Goal: Task Accomplishment & Management: Use online tool/utility

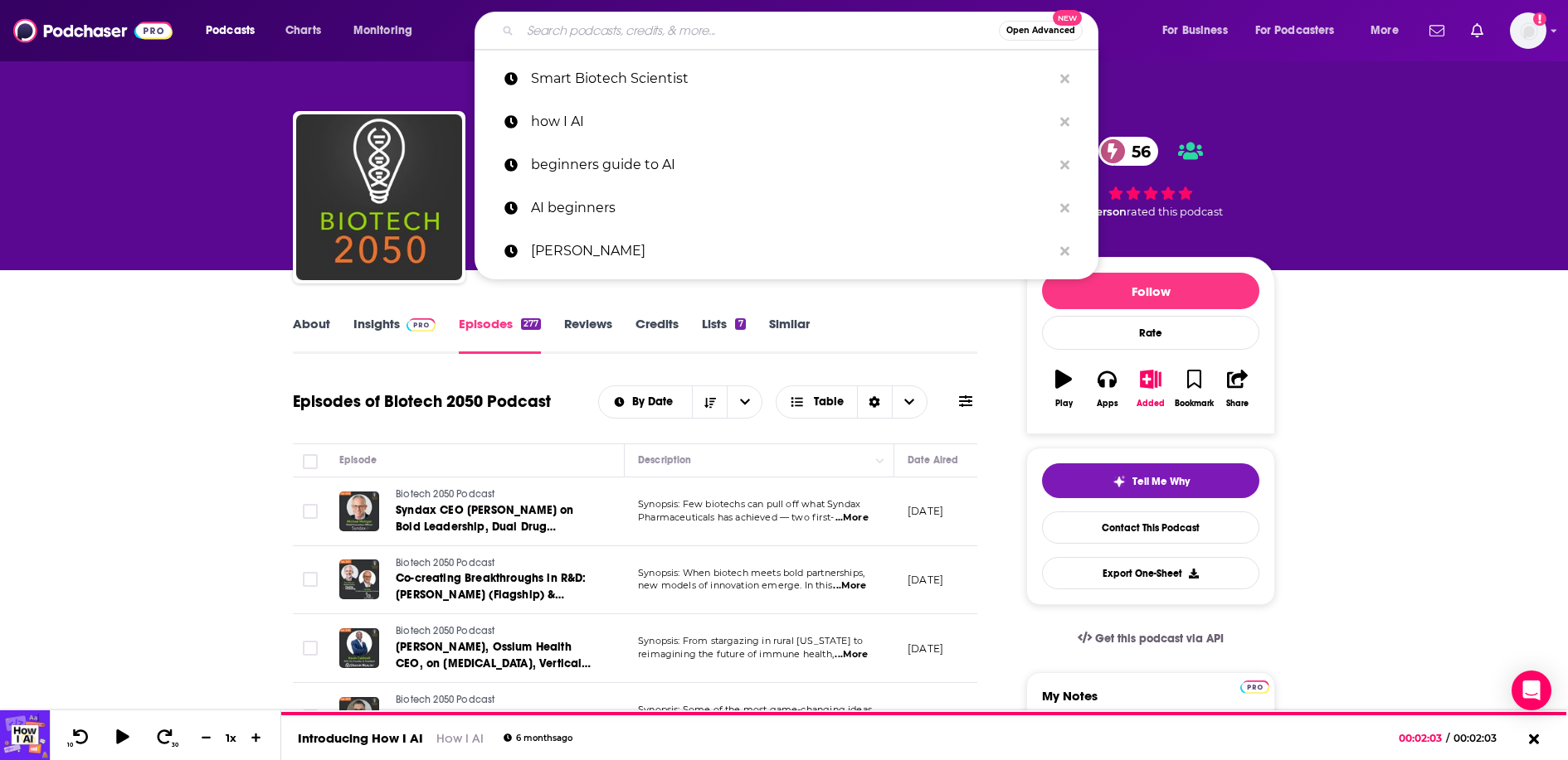
click at [1397, 189] on div "Biotech 2050 Biotech 2050 Podcast Claimed 56 A Science , Health and Medicine po…" at bounding box center [784, 135] width 1568 height 271
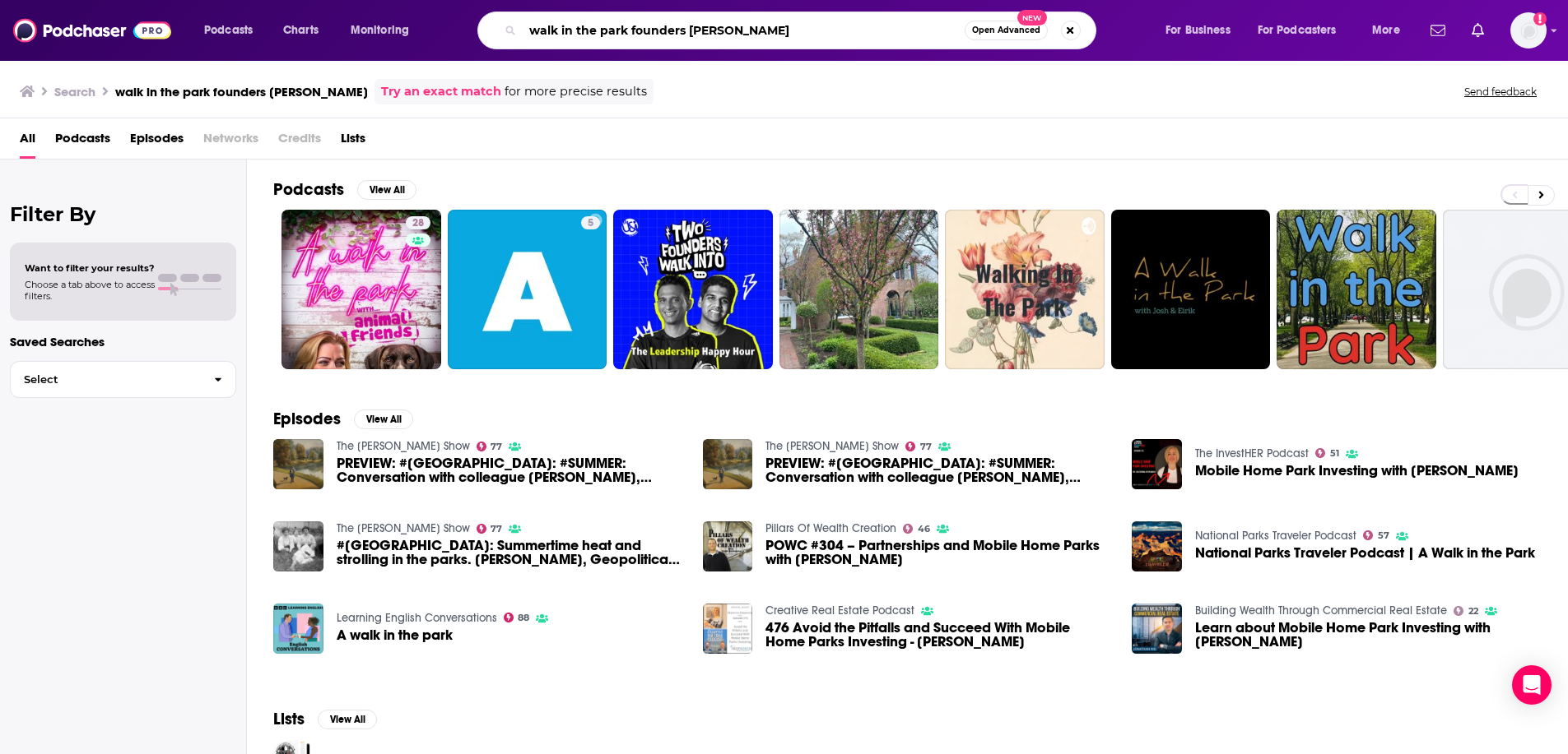
drag, startPoint x: 791, startPoint y: 29, endPoint x: 534, endPoint y: 24, distance: 257.0
click at [534, 24] on input "walk in the park founders ekaterina" at bounding box center [743, 30] width 442 height 27
type input "begginners guide to AI"
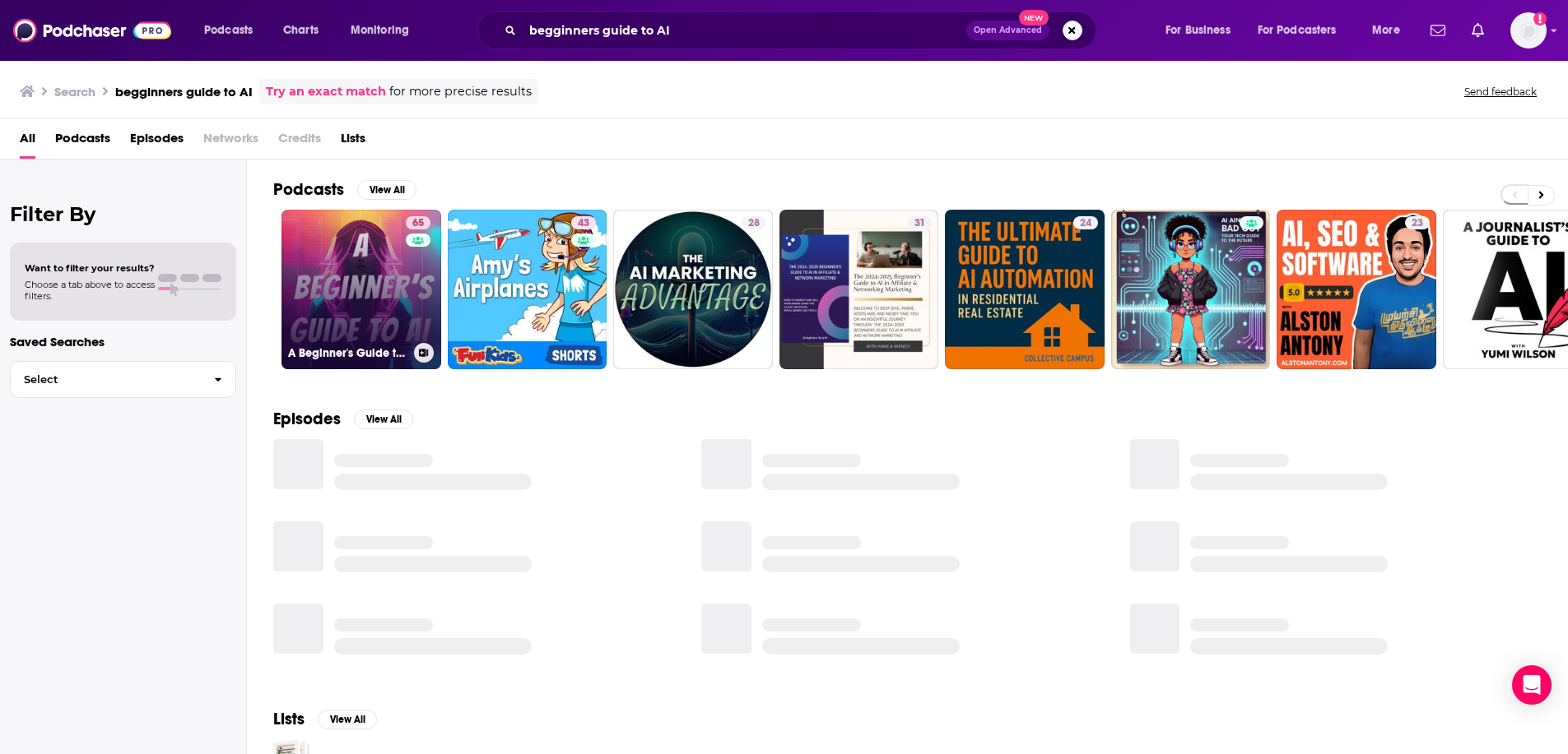
click at [346, 244] on link "65 A Beginner's Guide to AI" at bounding box center [361, 289] width 160 height 160
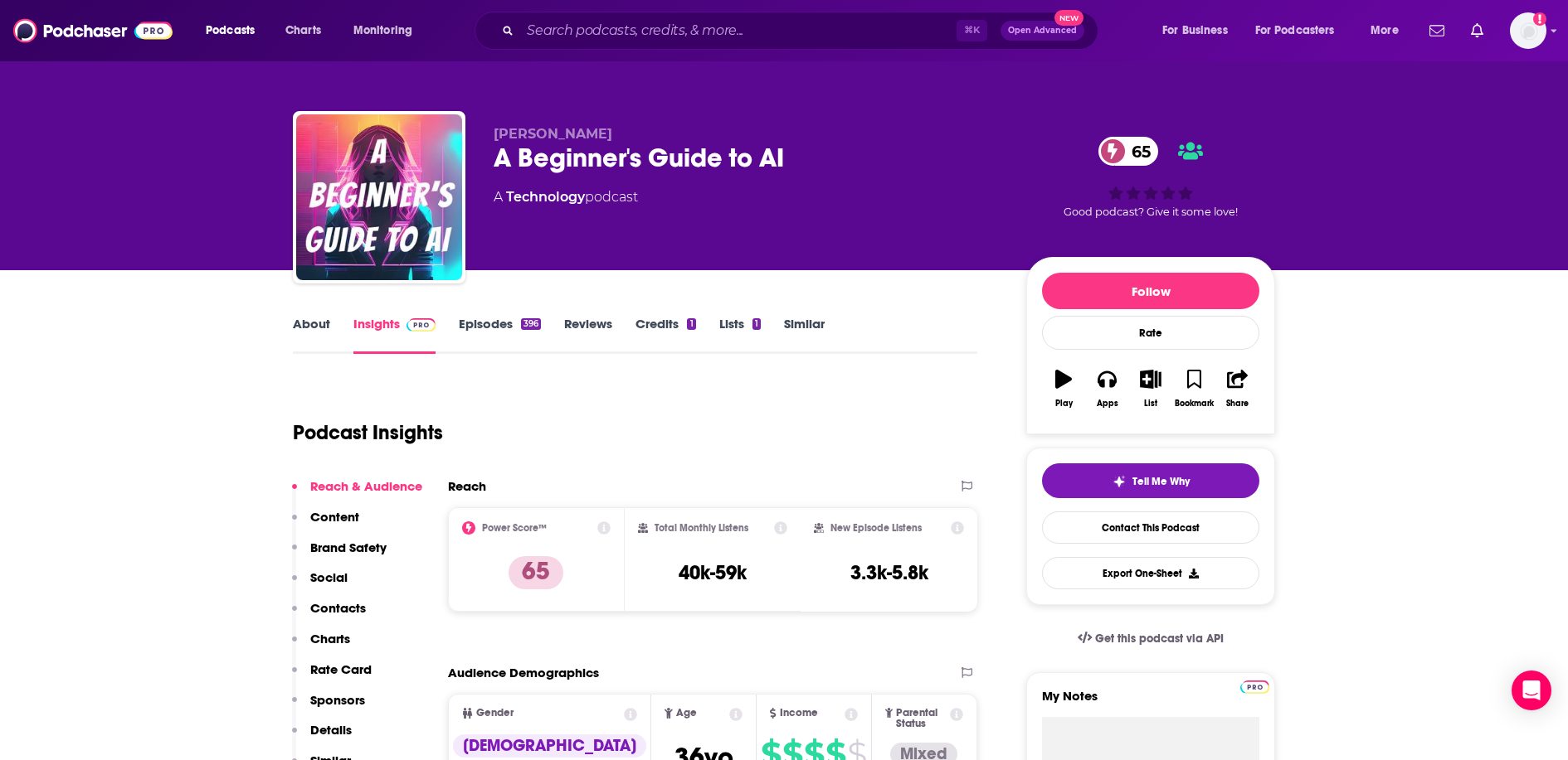
click at [540, 327] on div "396" at bounding box center [530, 324] width 20 height 11
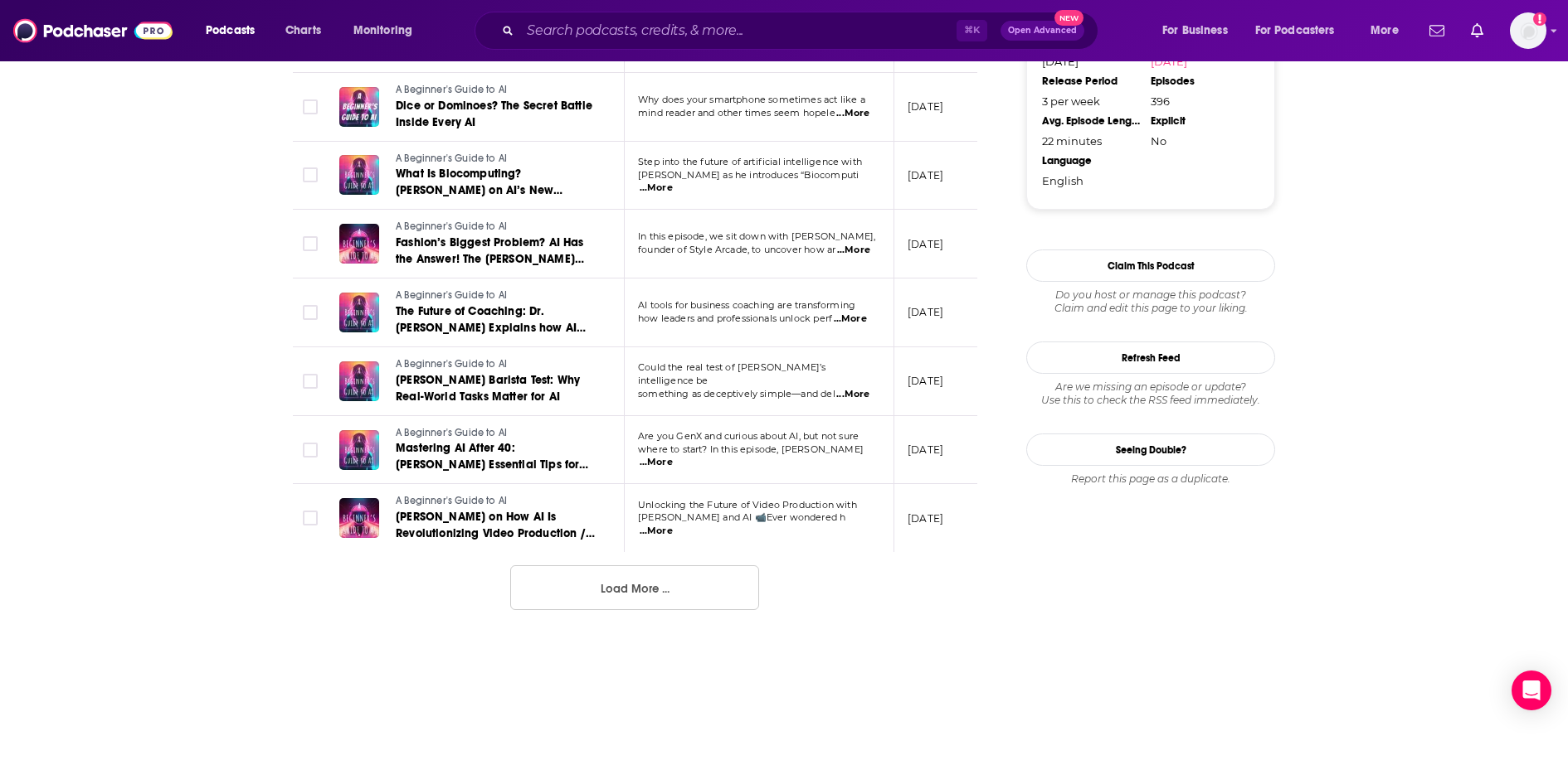
scroll to position [1729, 0]
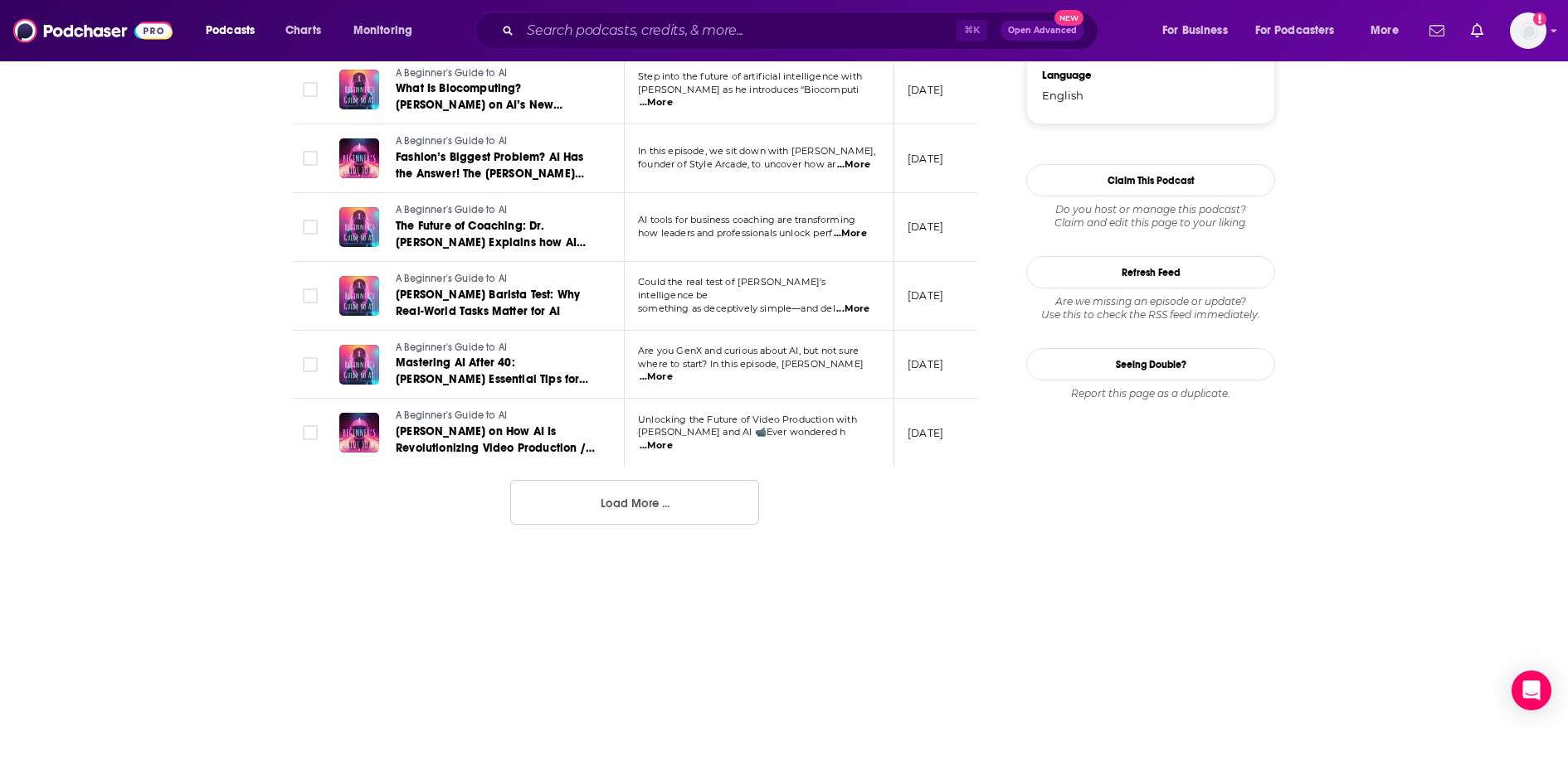
click at [643, 512] on button "Load More ..." at bounding box center [634, 502] width 249 height 45
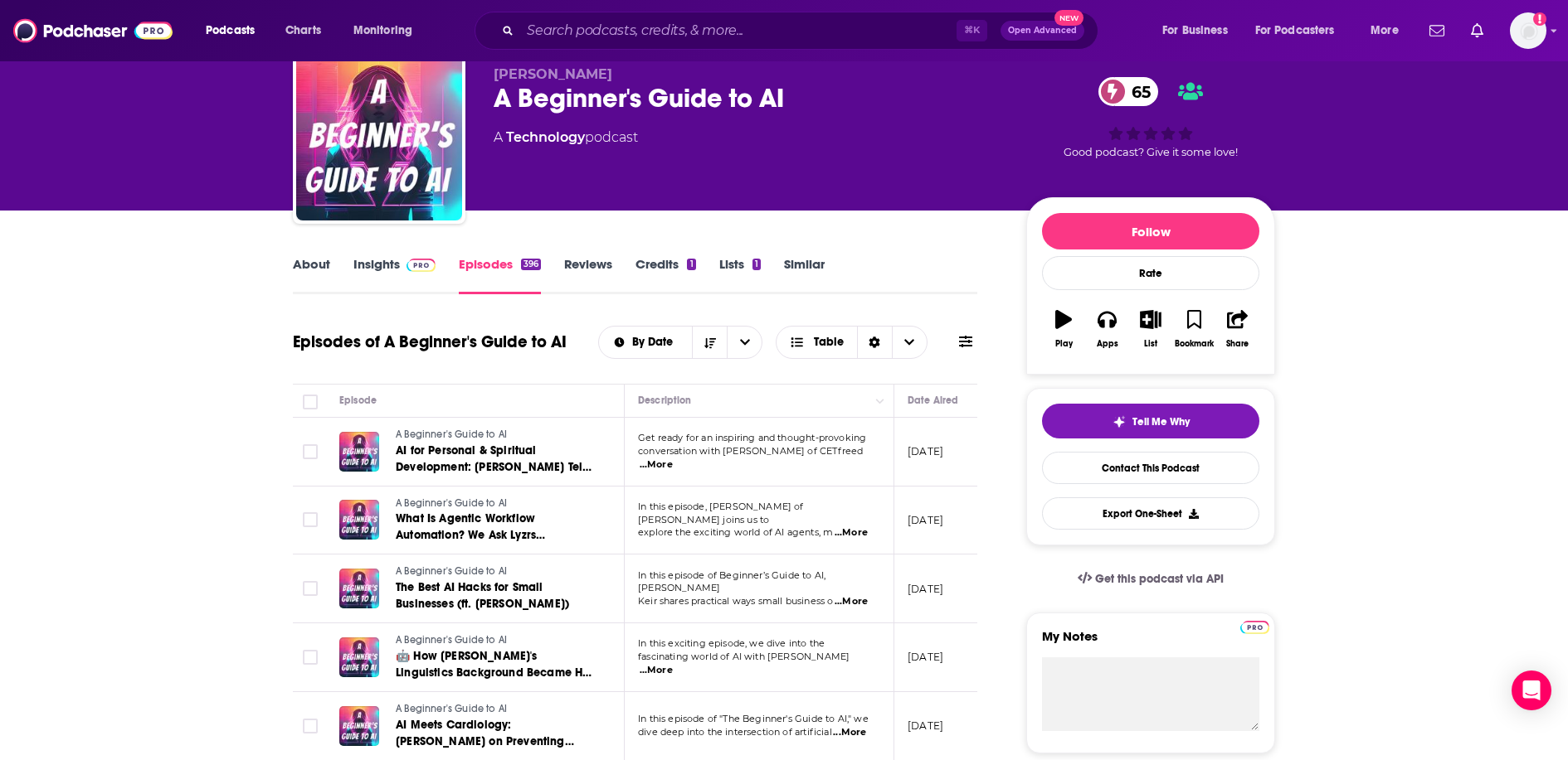
scroll to position [0, 0]
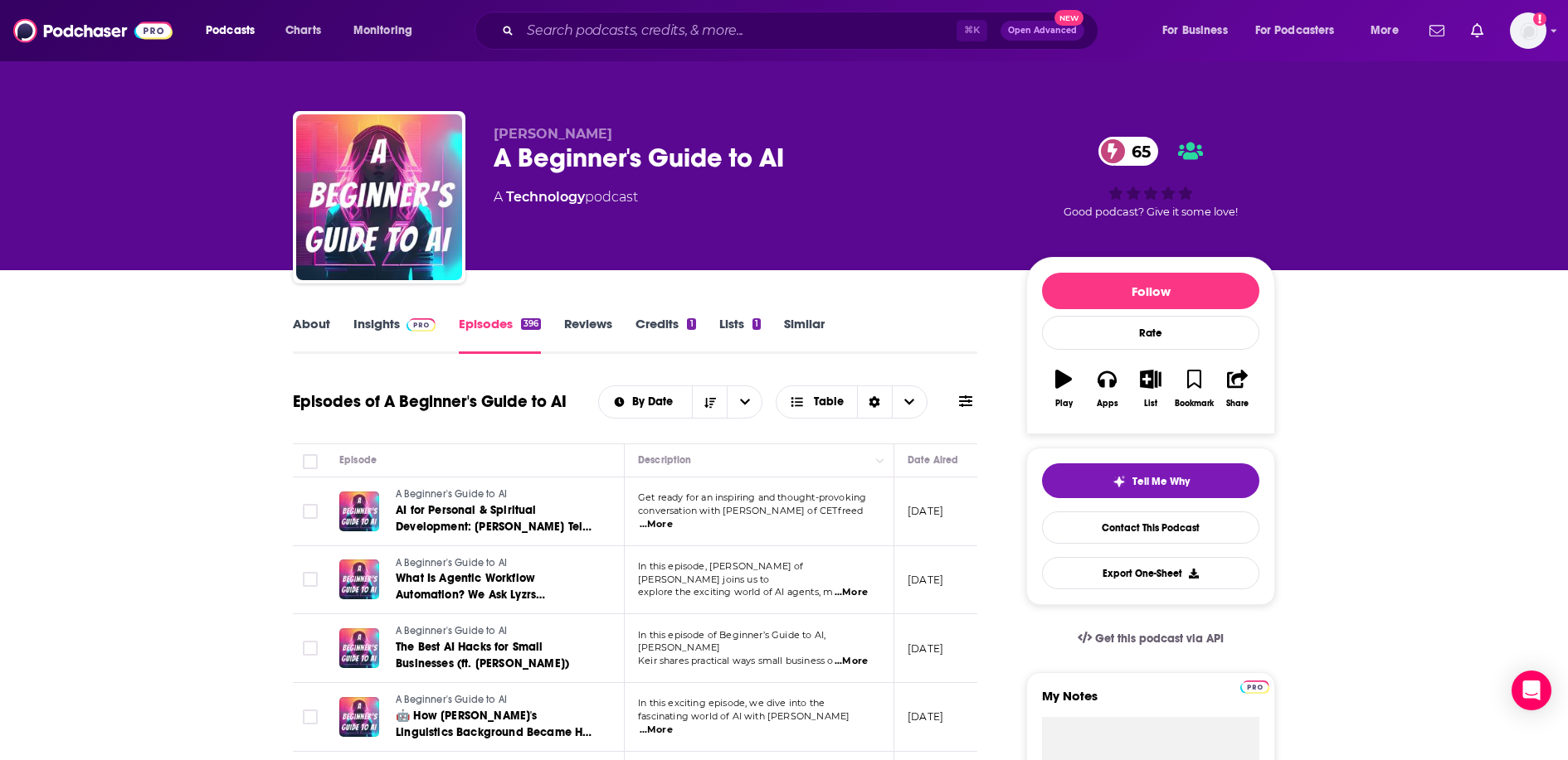
click at [419, 334] on link "Insights" at bounding box center [394, 335] width 82 height 38
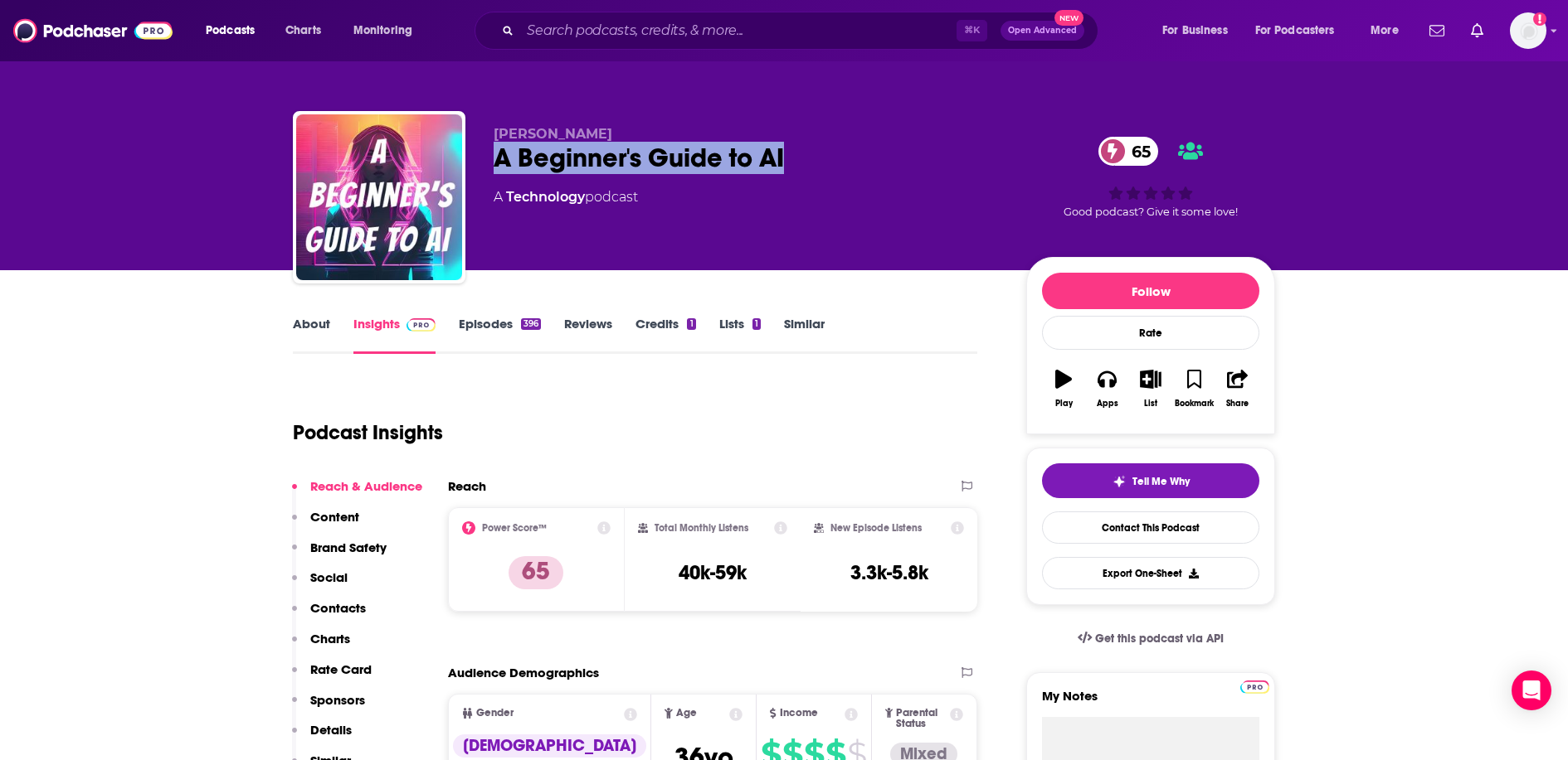
drag, startPoint x: 803, startPoint y: 164, endPoint x: 478, endPoint y: 146, distance: 325.5
click at [478, 146] on div "Dietmar Fischer A Beginner's Guide to AI 65 A Technology podcast 65 Good podcas…" at bounding box center [784, 201] width 982 height 179
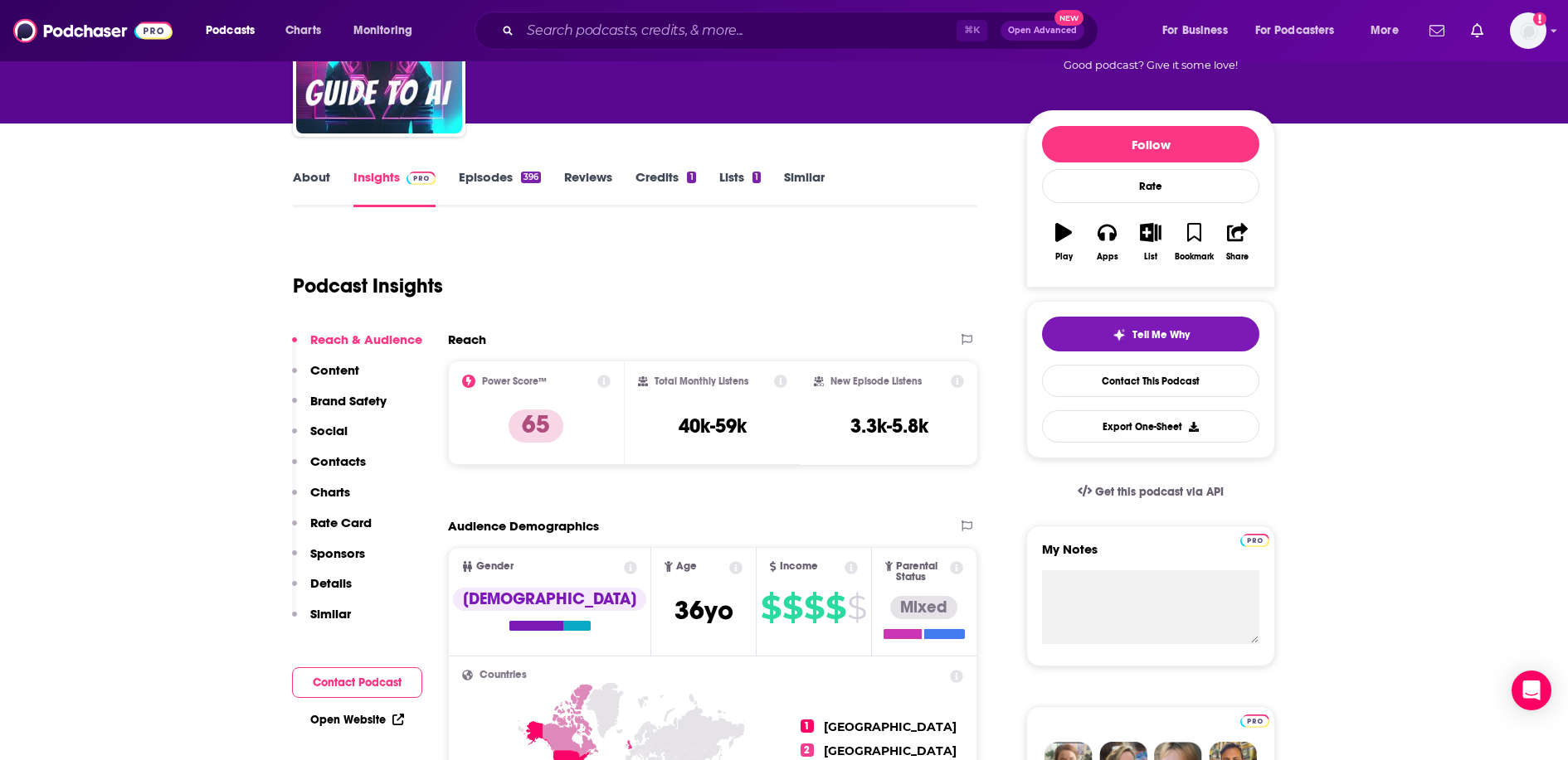
scroll to position [184, 0]
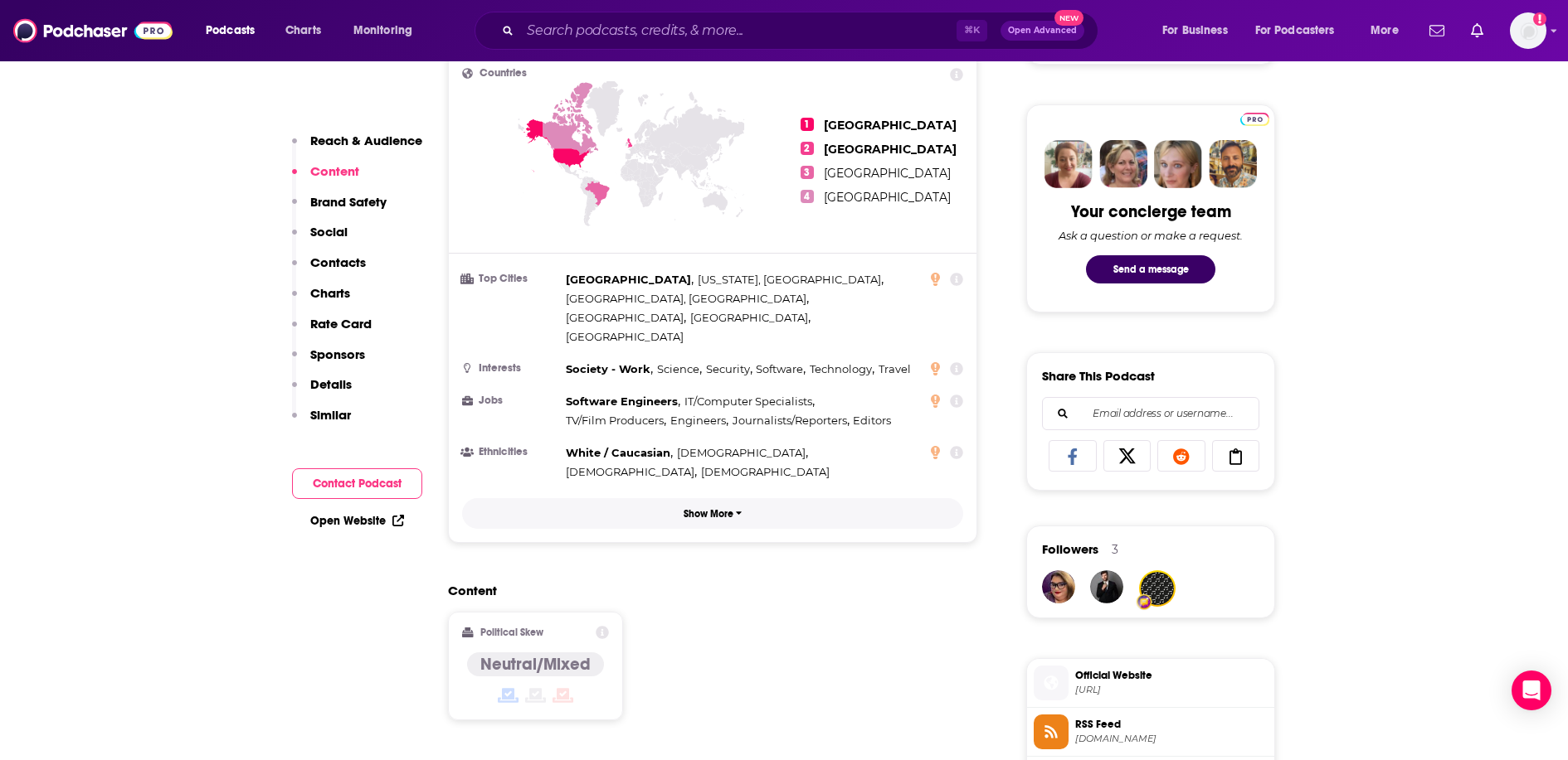
scroll to position [693, 0]
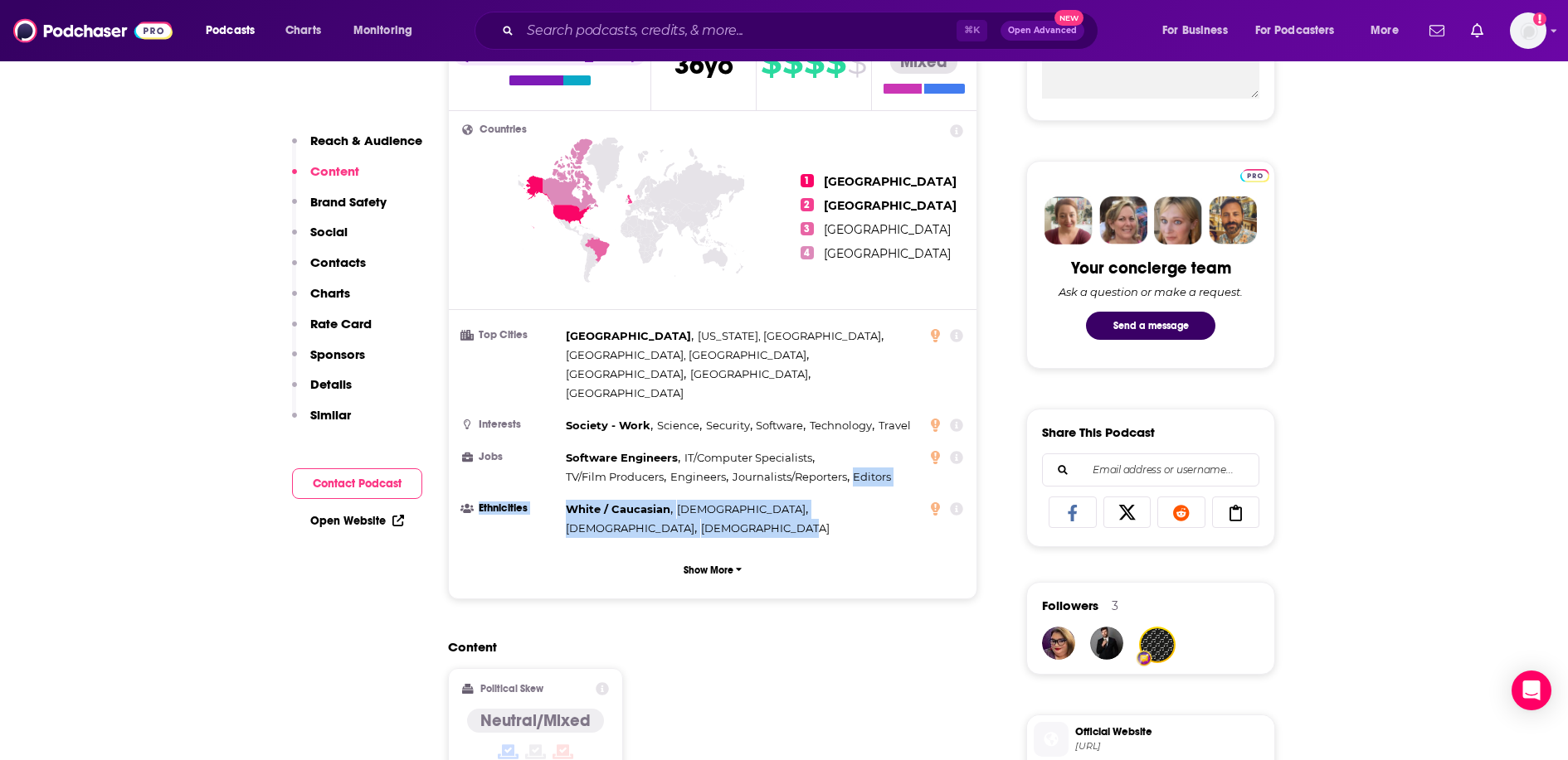
drag, startPoint x: 876, startPoint y: 464, endPoint x: 670, endPoint y: 427, distance: 209.3
click at [777, 442] on ul "Top Cities Edmonton , New York, NY , San Francisco, CA , Bogotá , London , Lima…" at bounding box center [712, 432] width 501 height 211
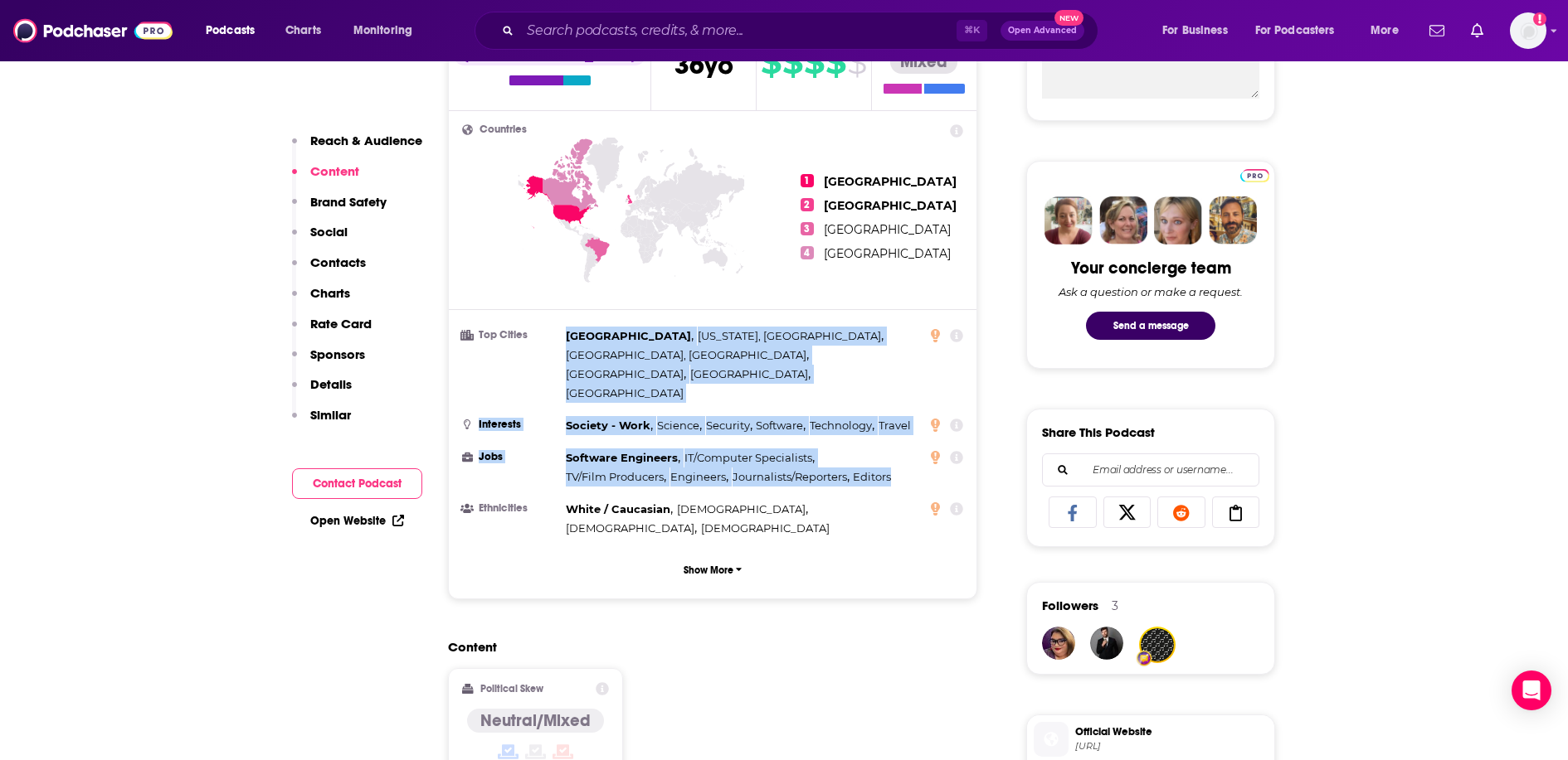
drag, startPoint x: 895, startPoint y: 430, endPoint x: 563, endPoint y: 331, distance: 346.4
click at [563, 331] on ul "Top Cities Edmonton , New York, NY , San Francisco, CA , Bogotá , London , Lima…" at bounding box center [712, 432] width 501 height 211
copy ul "Edmonton , New York, NY , San Francisco, CA , Bogotá , London , Lima Interests …"
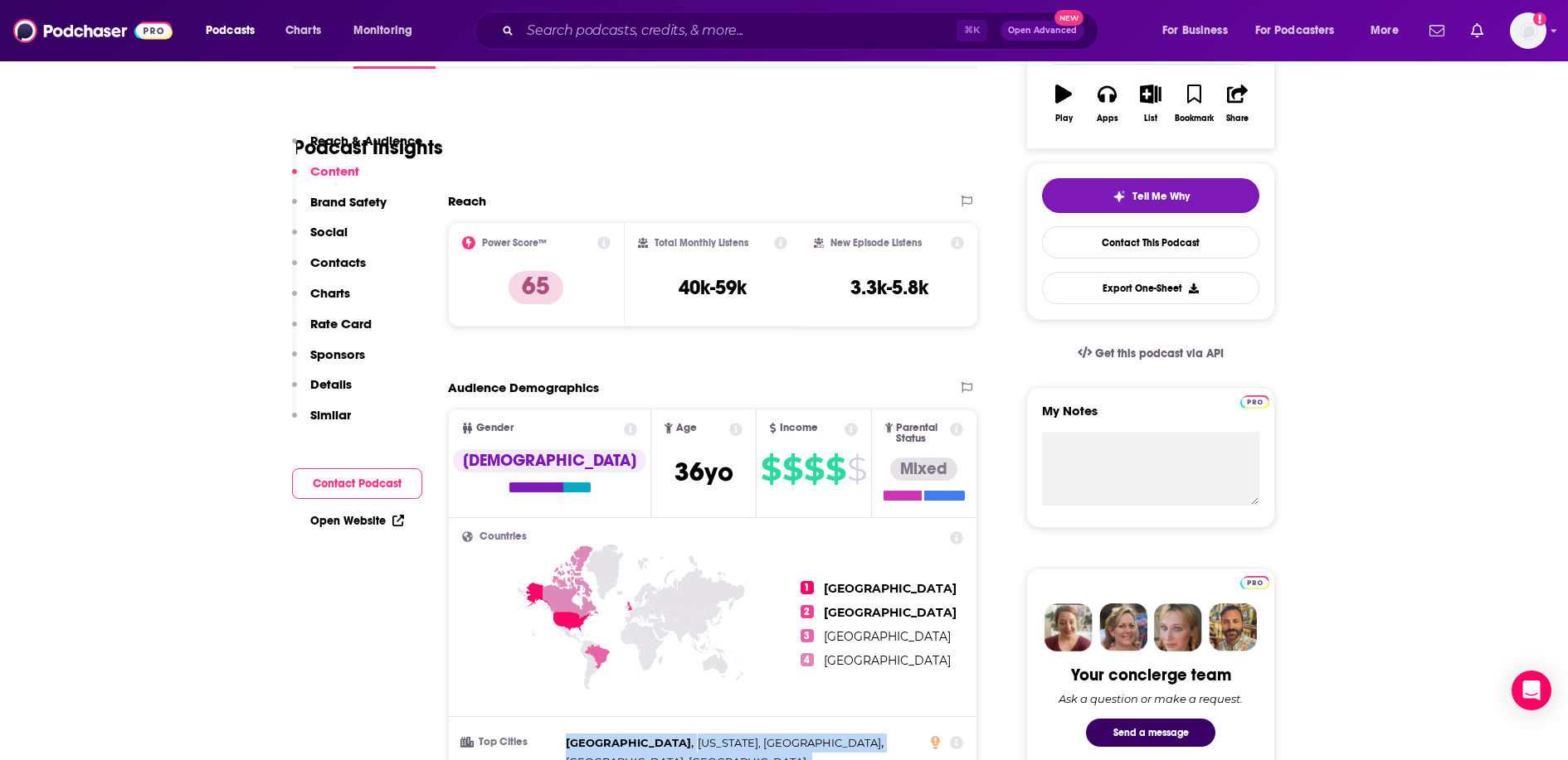
scroll to position [284, 0]
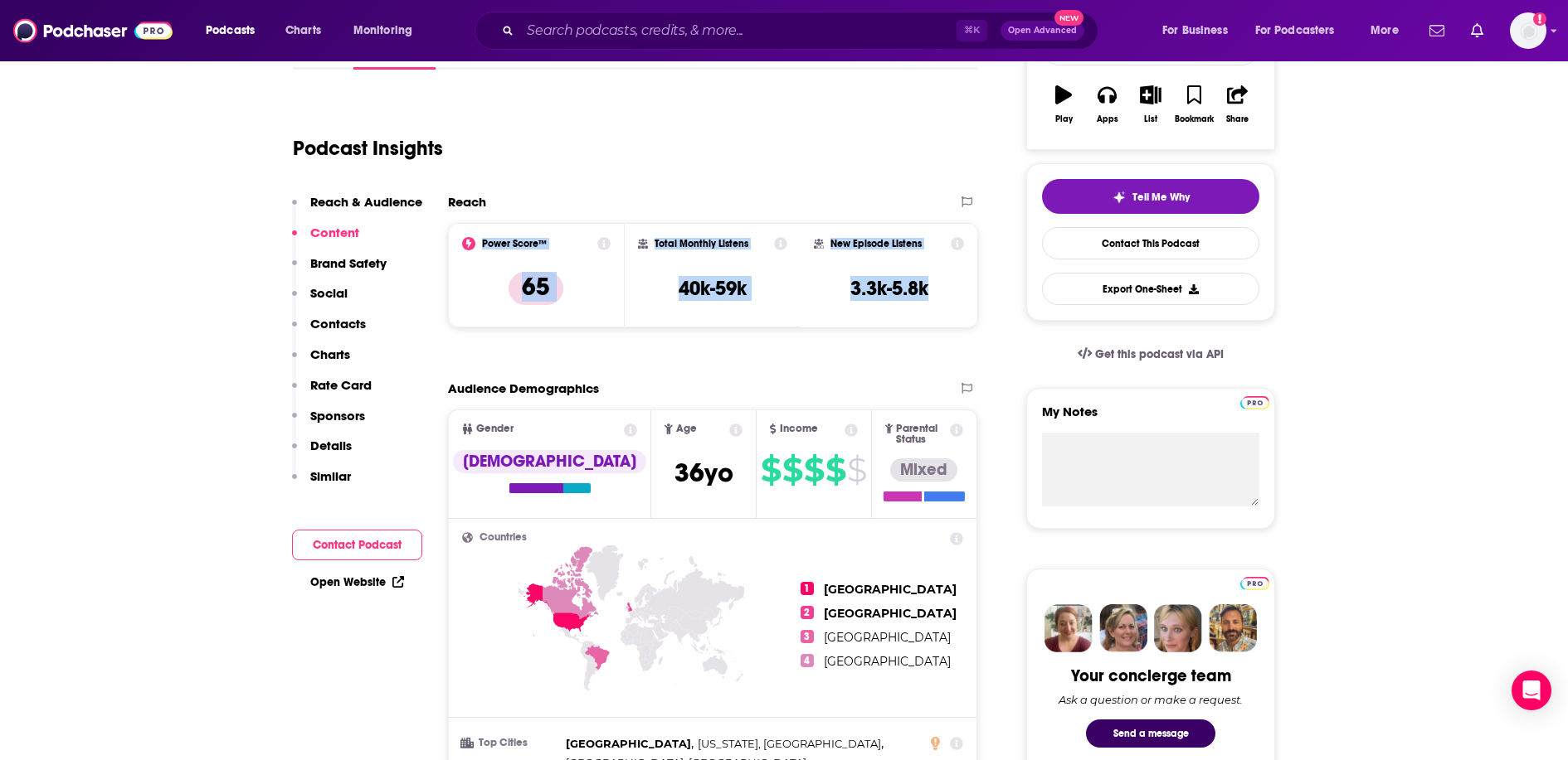
drag, startPoint x: 932, startPoint y: 287, endPoint x: 476, endPoint y: 244, distance: 458.0
click at [476, 244] on div "Power Score™ 65 Total Monthly Listens 40k-59k New Episode Listens 3.3k-5.8k" at bounding box center [713, 275] width 529 height 104
copy div "Power Score™ 65 Total Monthly Listens 40k-59k New Episode Listens 3.3k-5.8k"
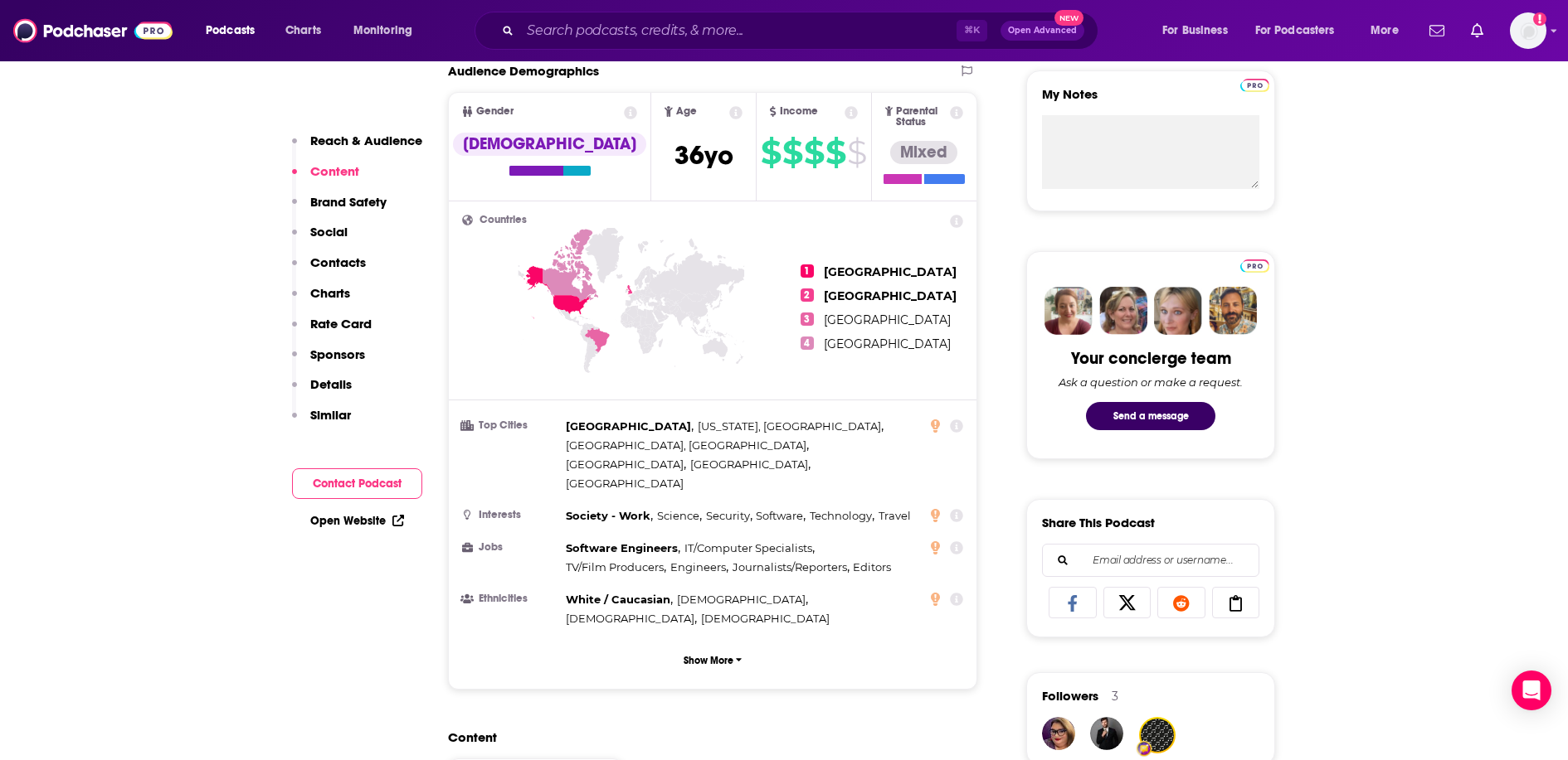
scroll to position [610, 0]
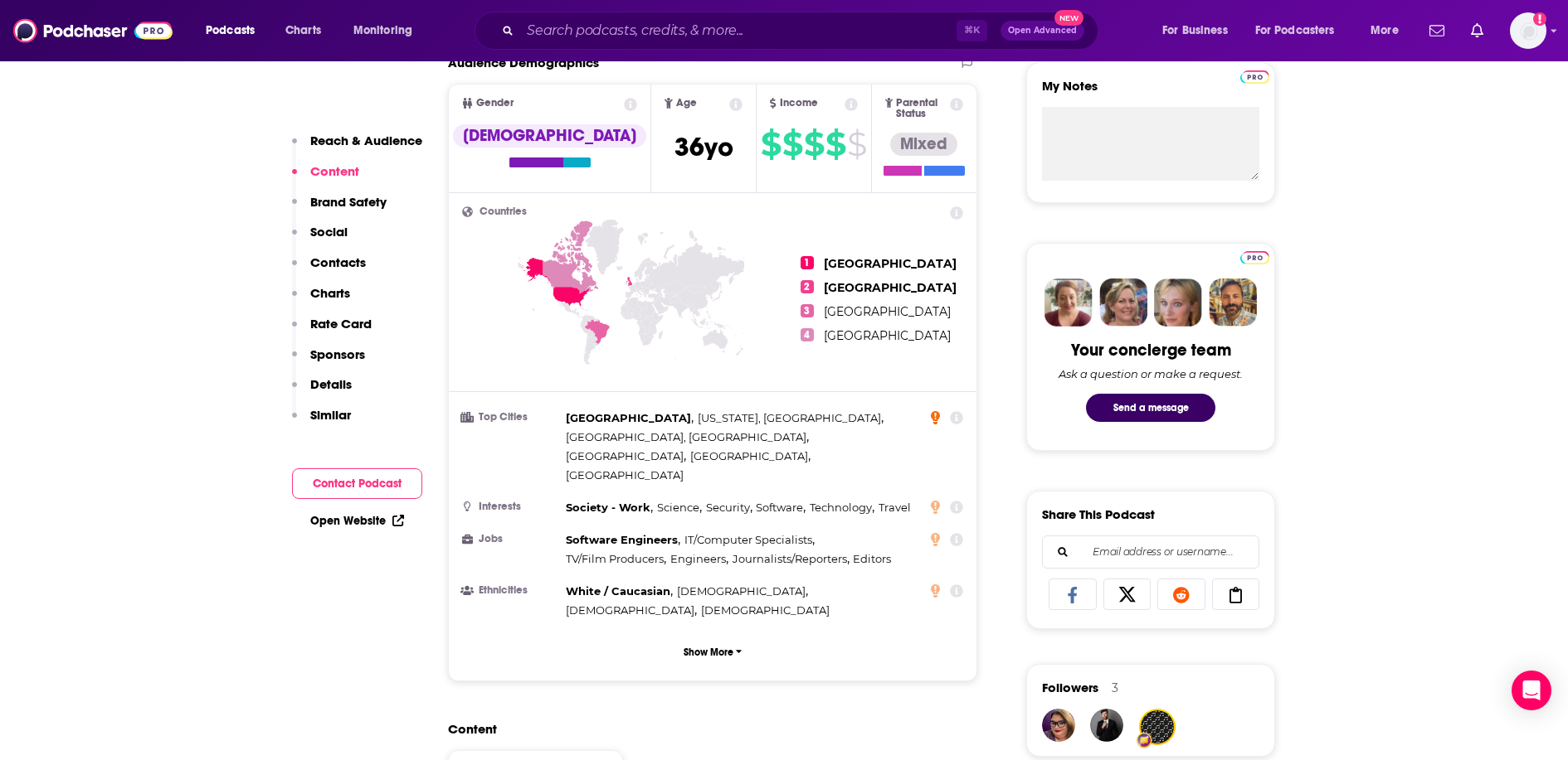
click at [935, 411] on icon at bounding box center [935, 417] width 9 height 13
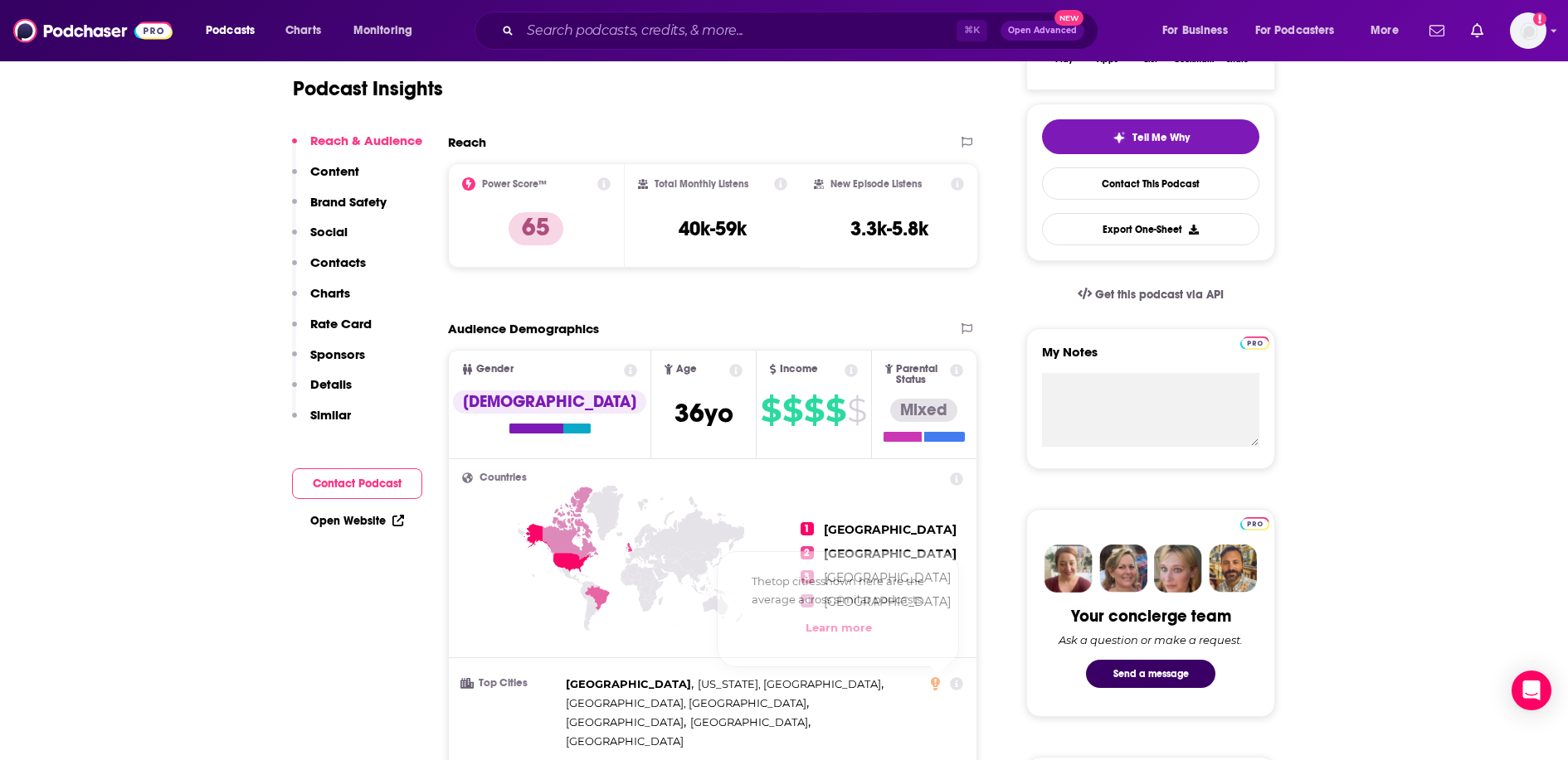
scroll to position [345, 0]
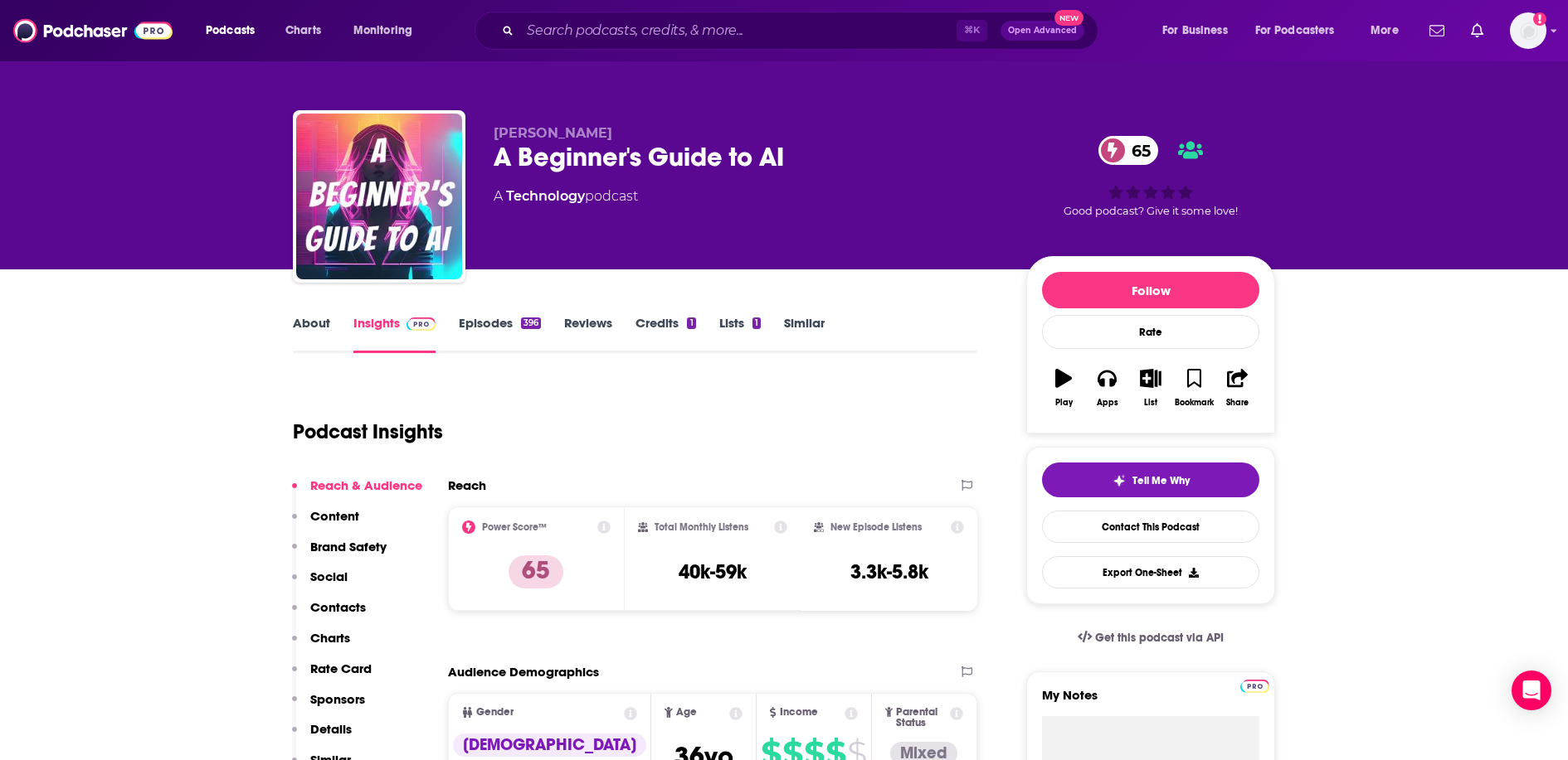
scroll to position [0, 0]
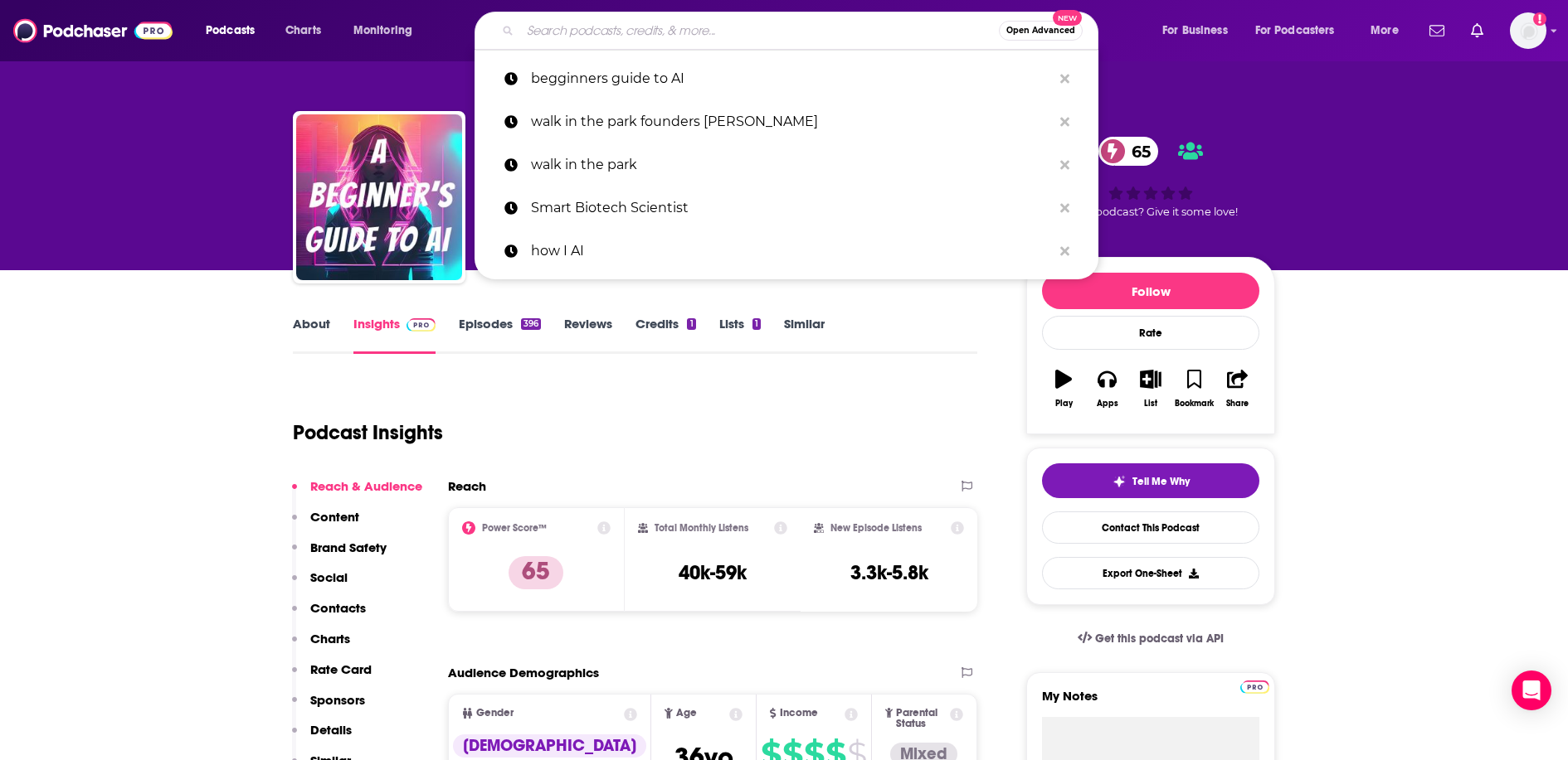
click at [635, 37] on input "Search podcasts, credits, & more..." at bounding box center [759, 30] width 478 height 27
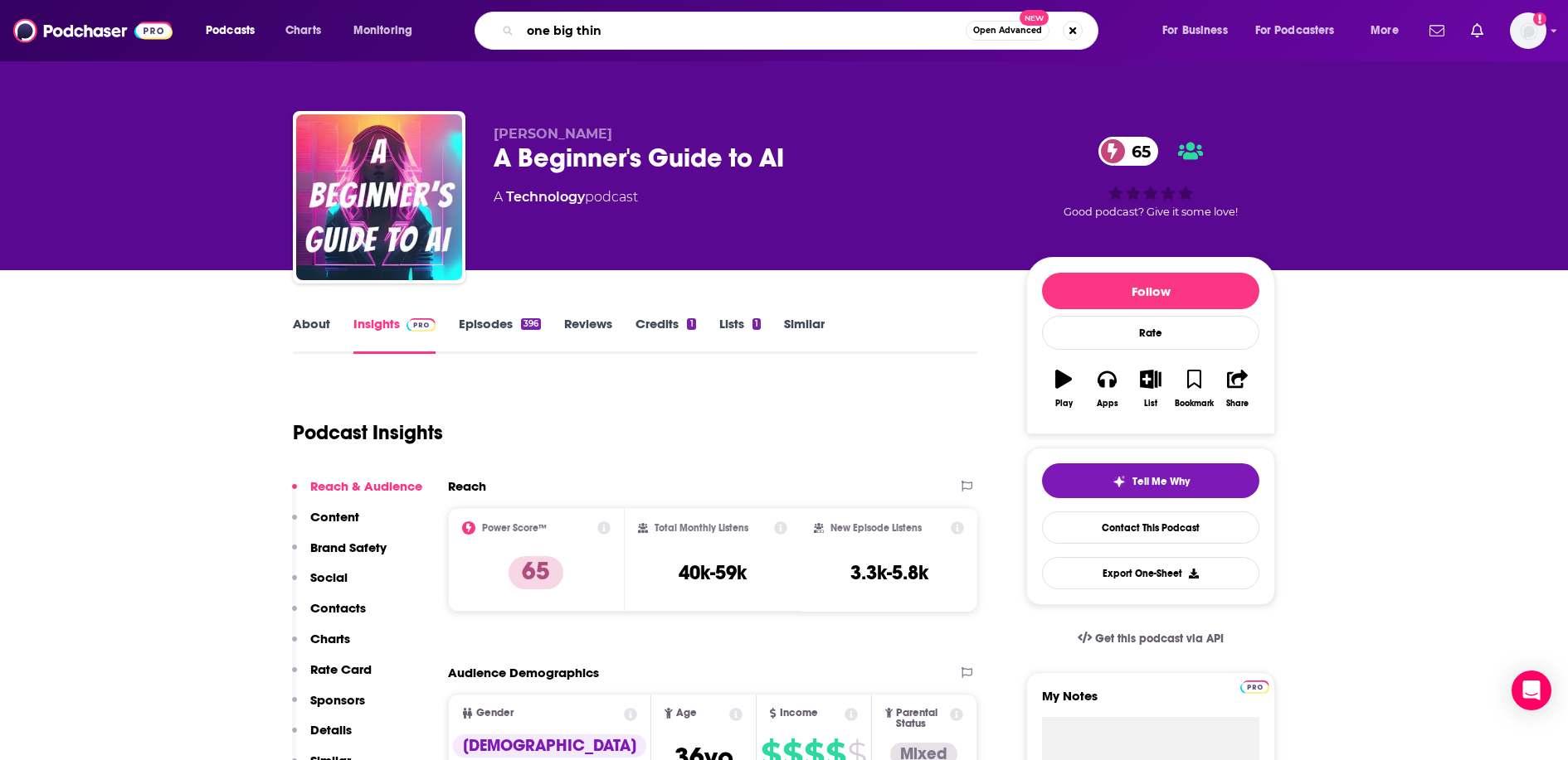
type input "one big thing"
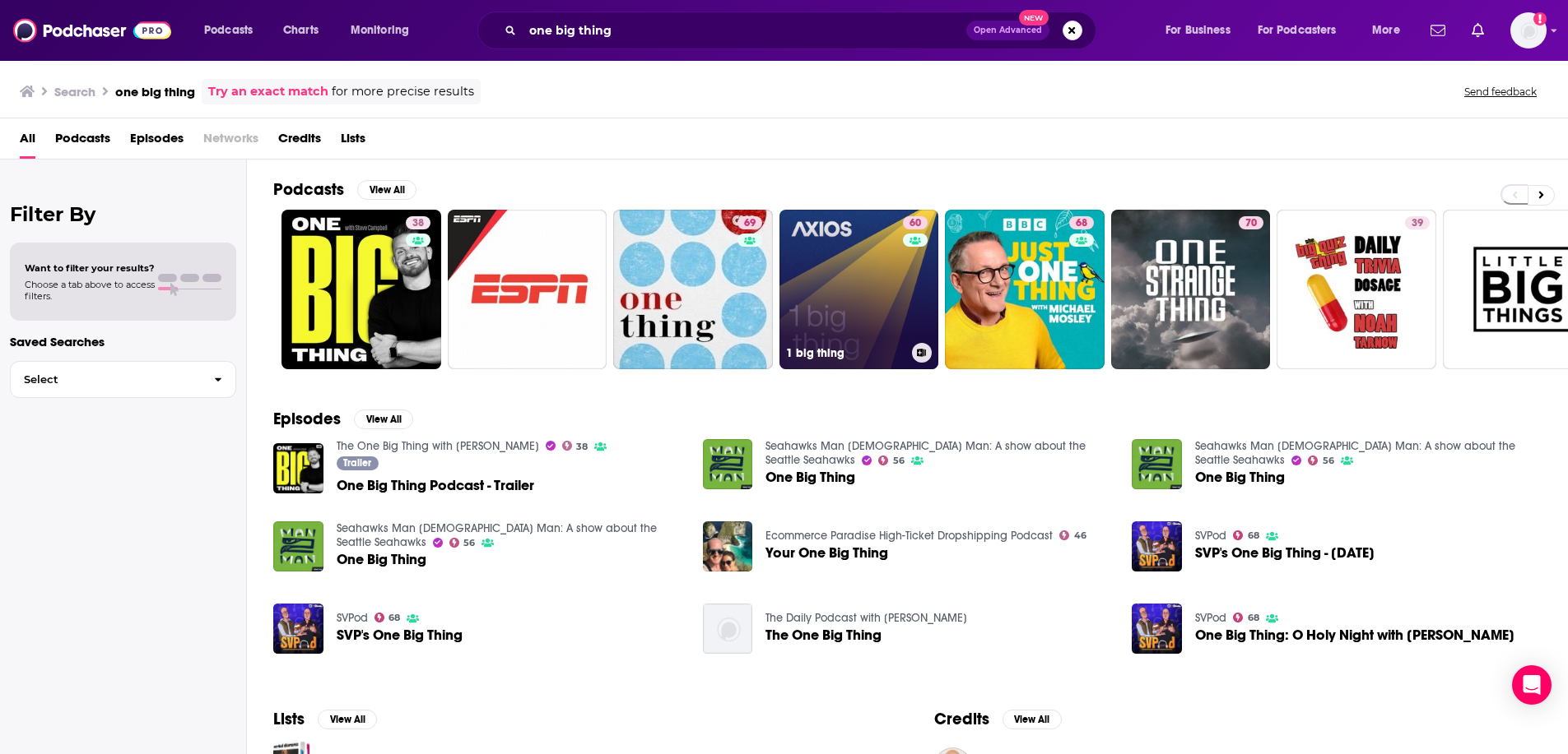
click at [848, 280] on link "60 1 big thing" at bounding box center [859, 289] width 160 height 160
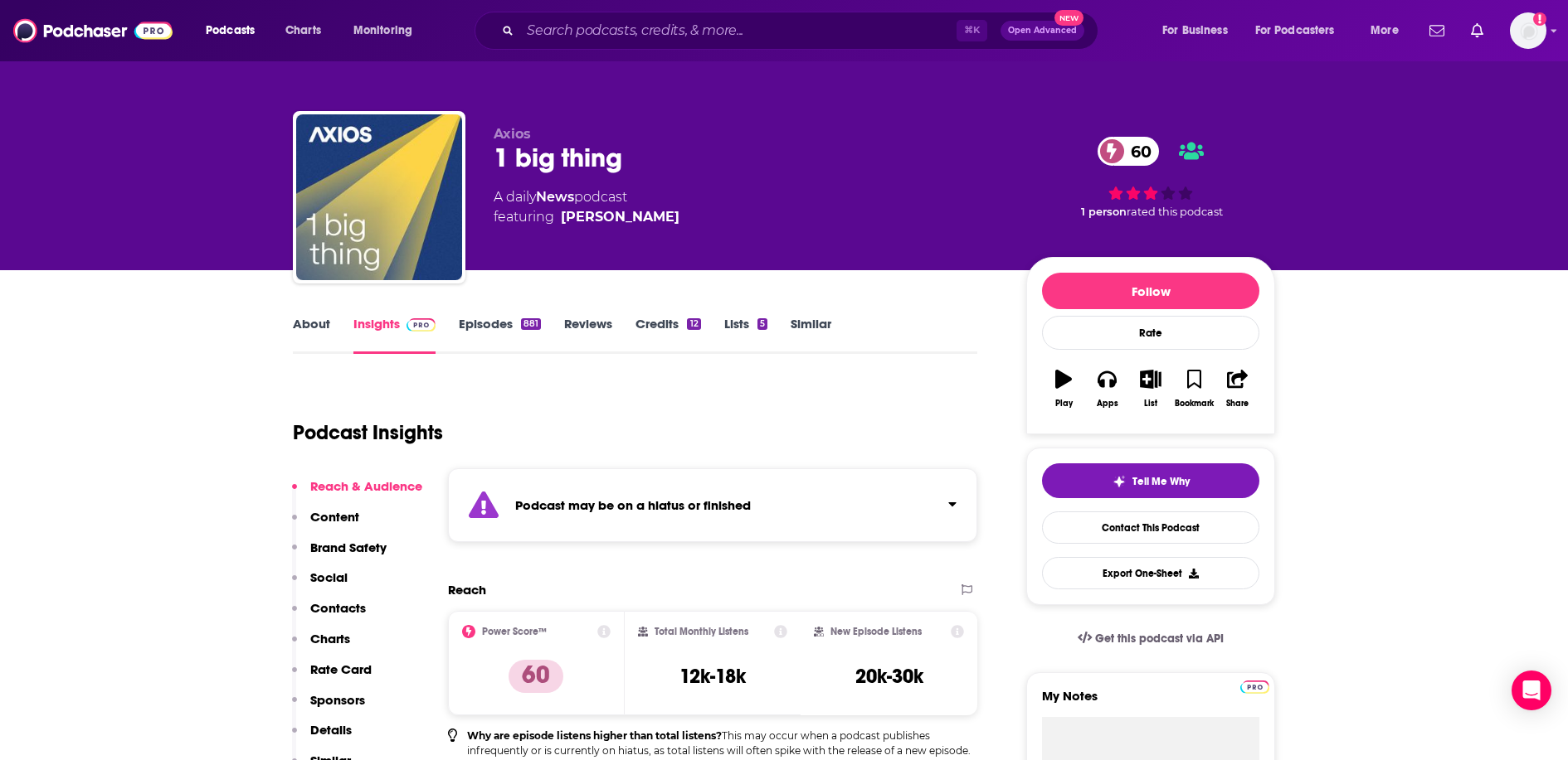
click at [493, 335] on link "Episodes 881" at bounding box center [499, 335] width 82 height 38
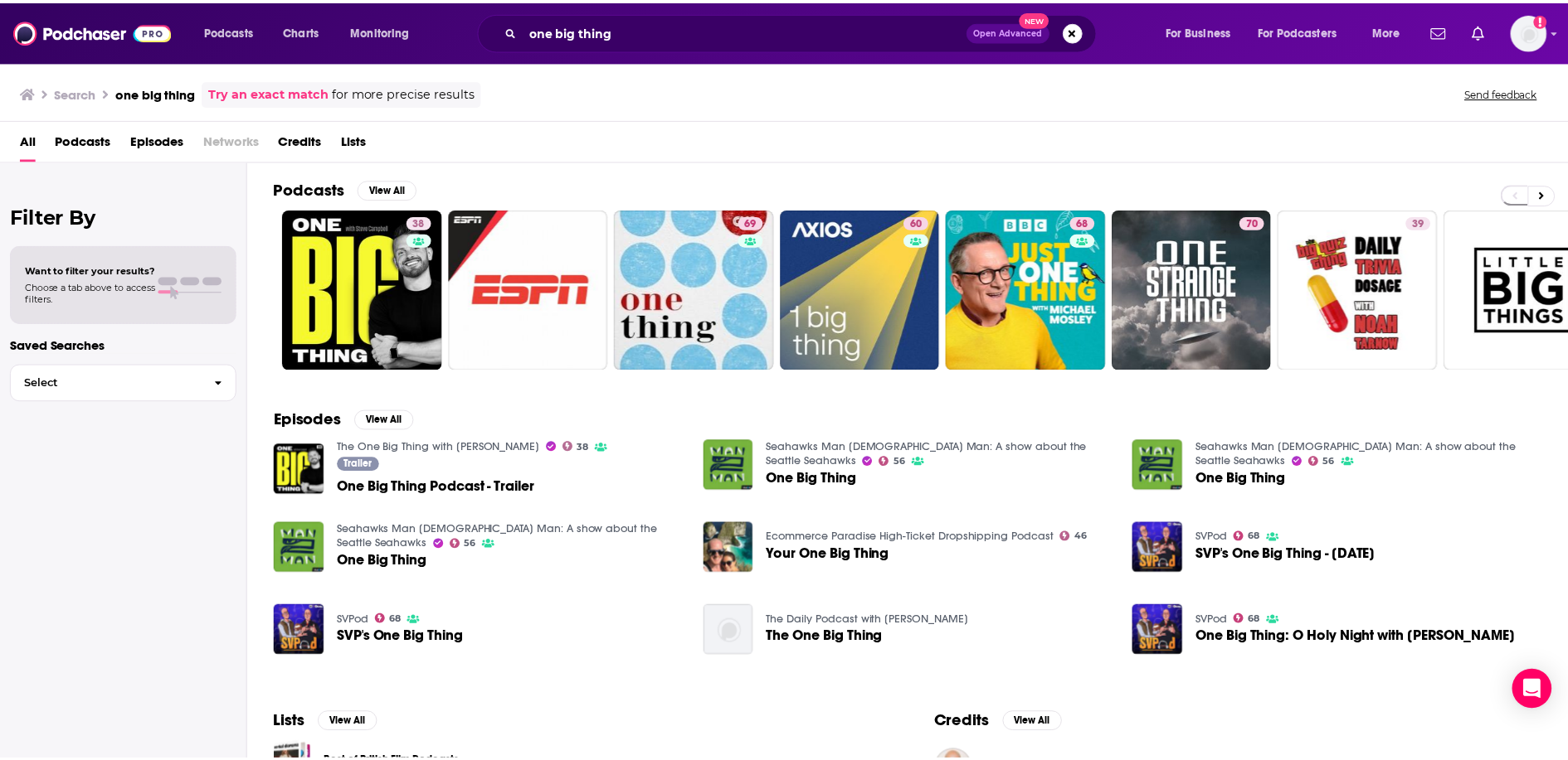
scroll to position [3, 0]
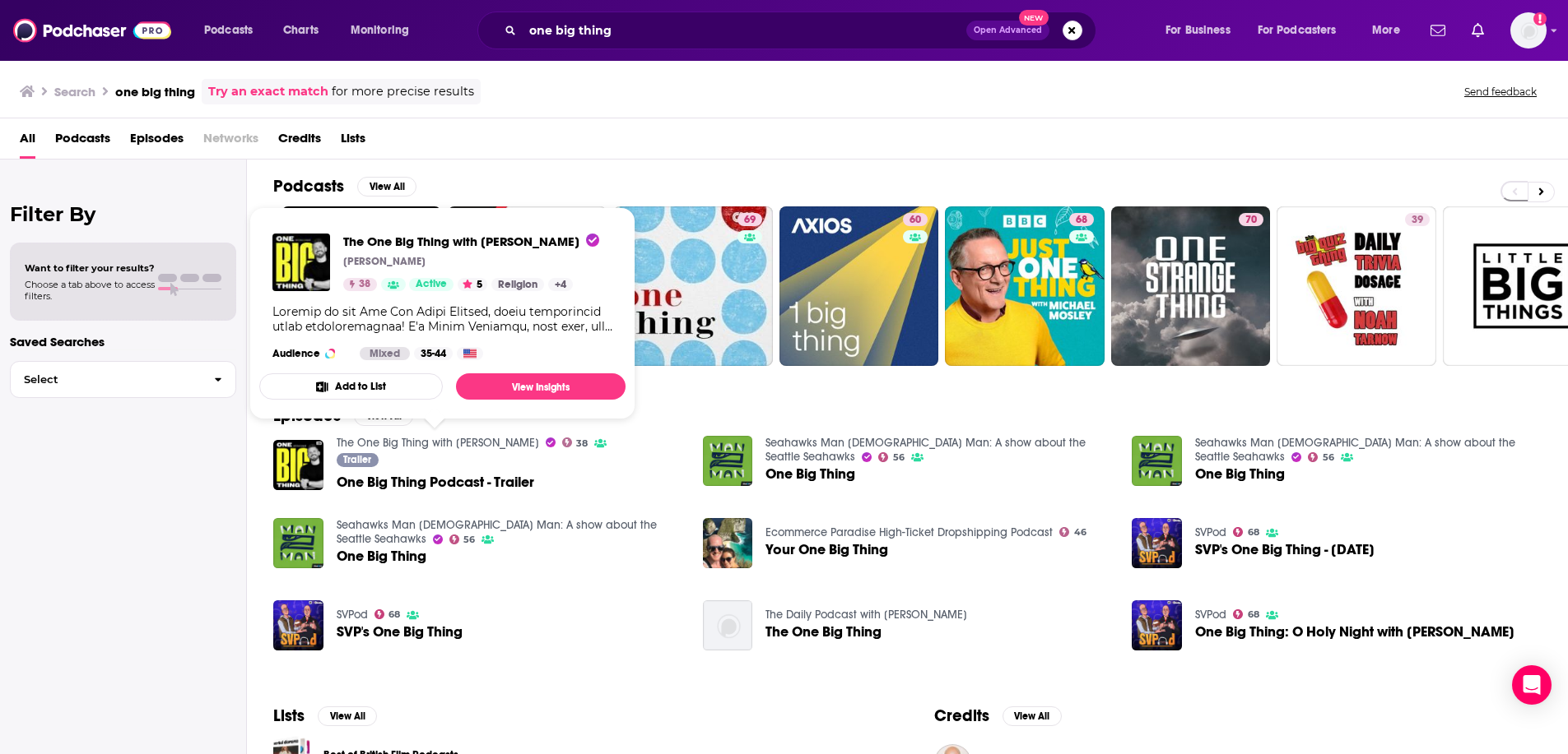
click at [447, 448] on link "The One Big Thing with Steve Campbell" at bounding box center [438, 443] width 203 height 14
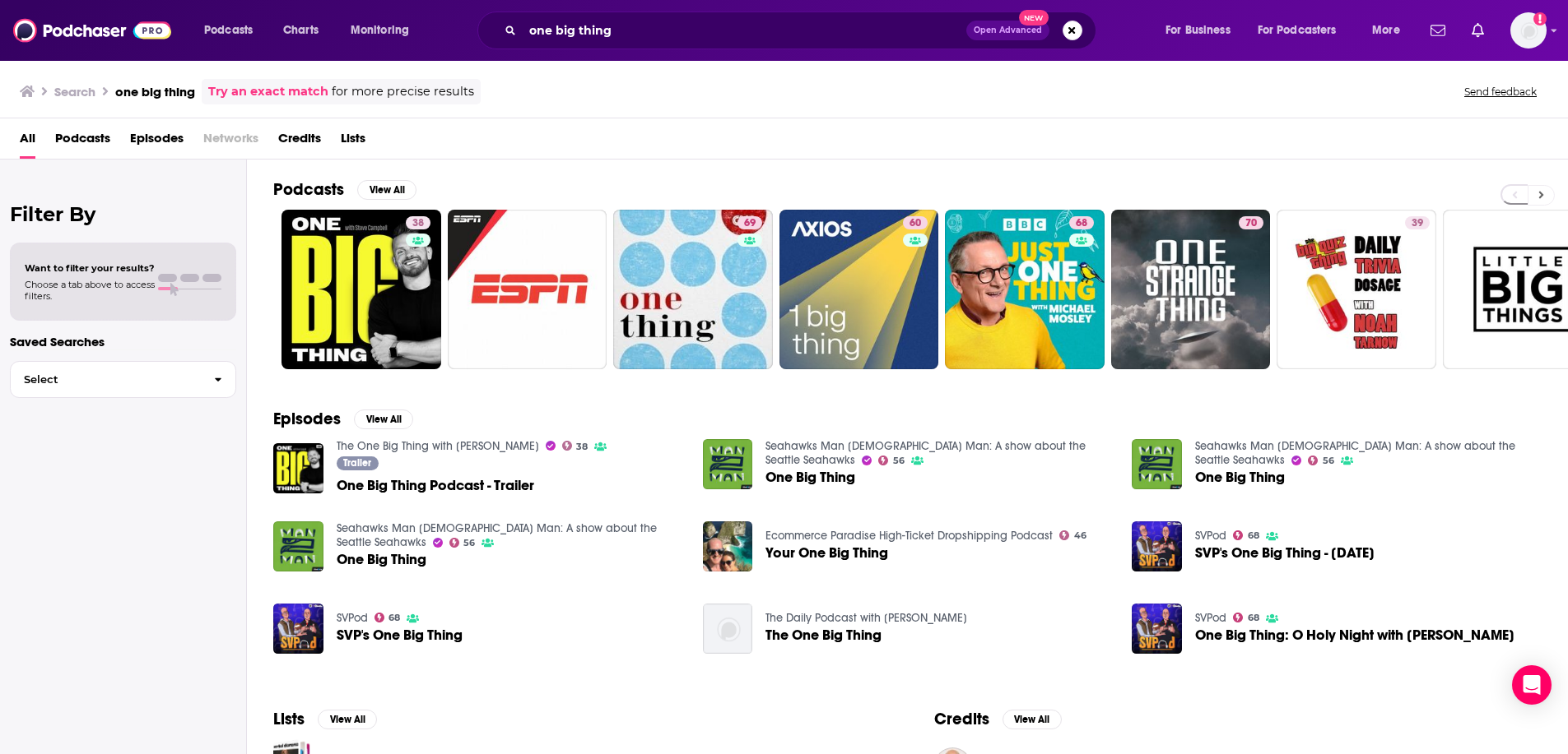
click at [1548, 194] on button at bounding box center [1541, 196] width 27 height 21
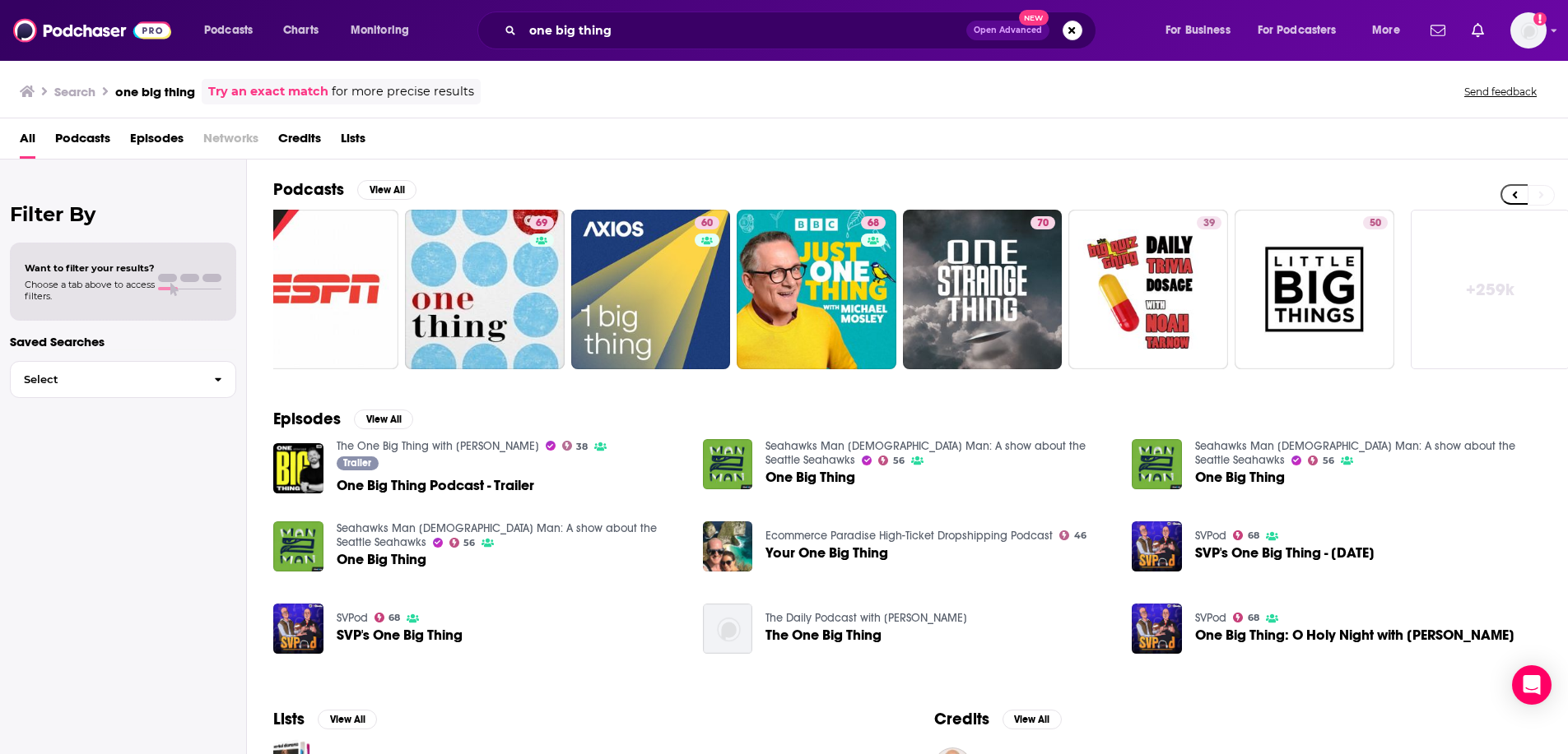
scroll to position [0, 217]
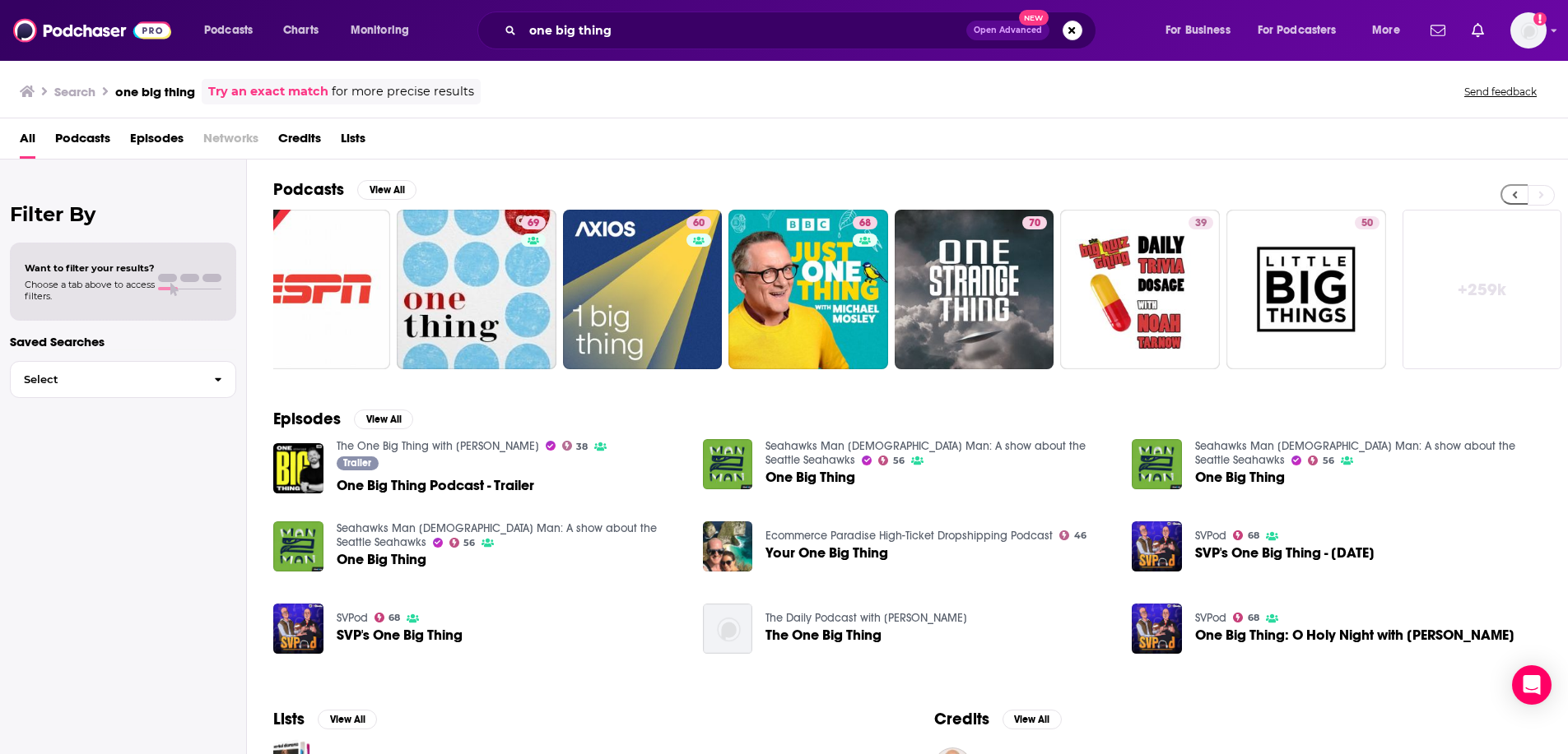
click at [1524, 197] on button at bounding box center [1514, 195] width 27 height 21
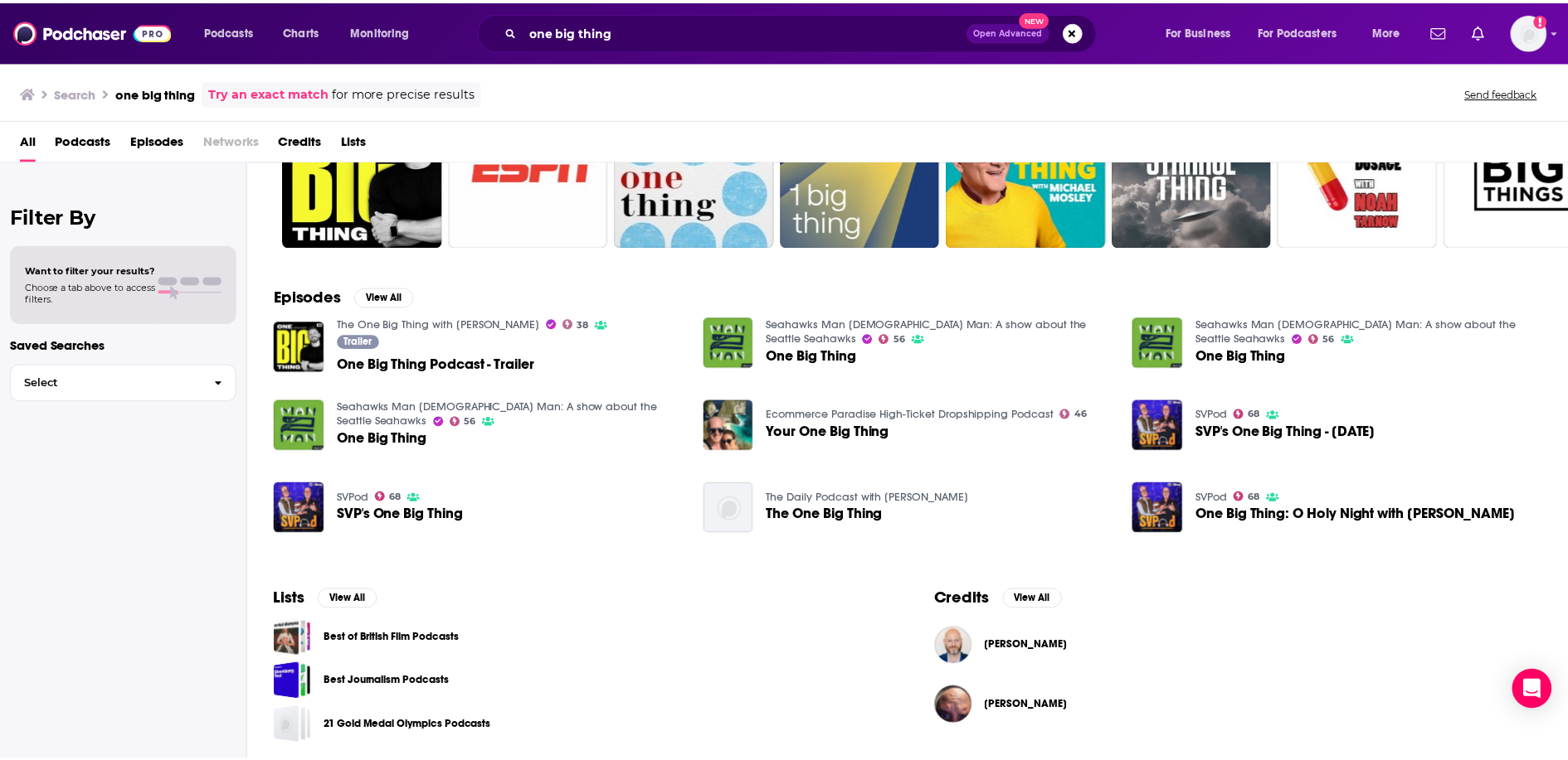
scroll to position [129, 0]
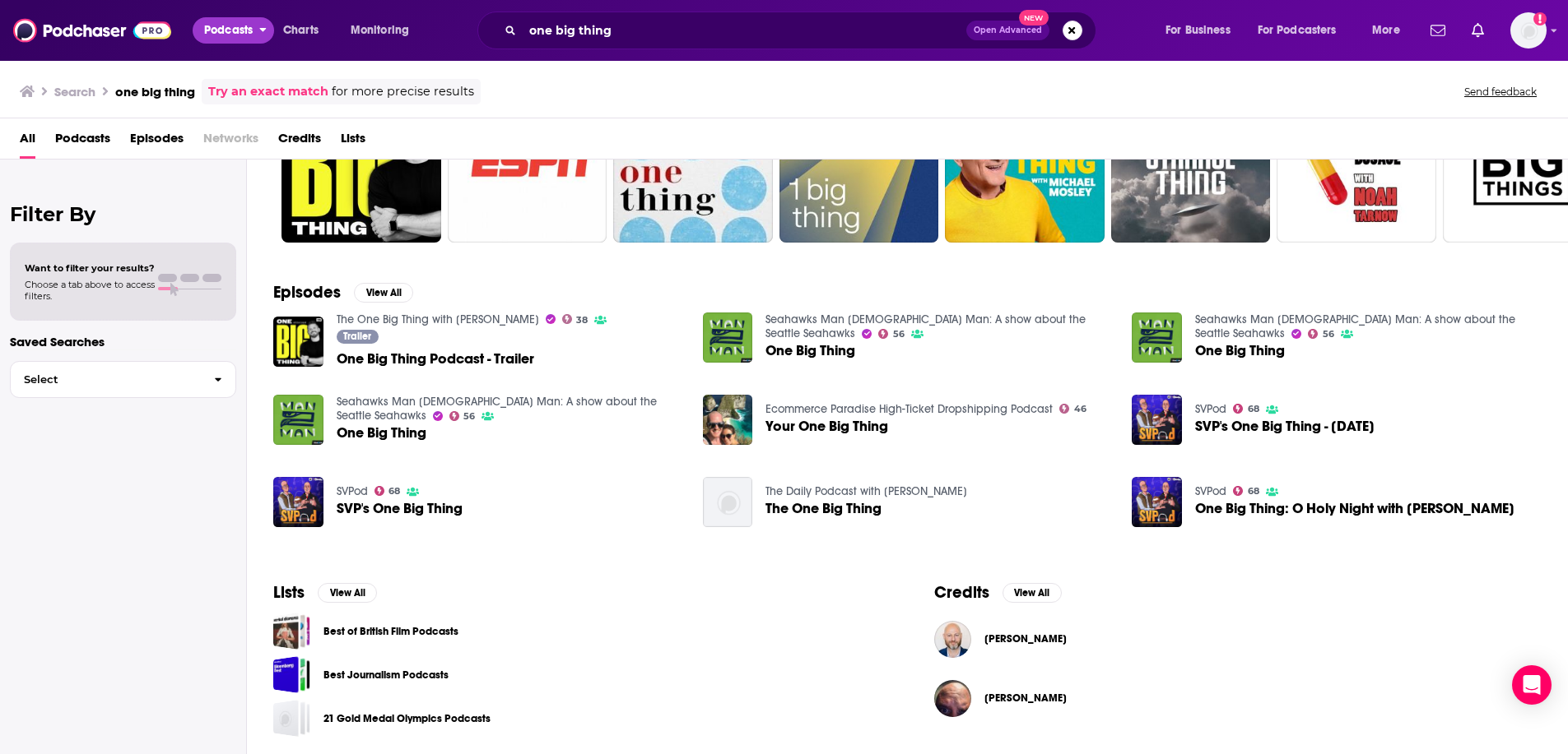
click at [257, 27] on button "Podcasts" at bounding box center [233, 30] width 81 height 27
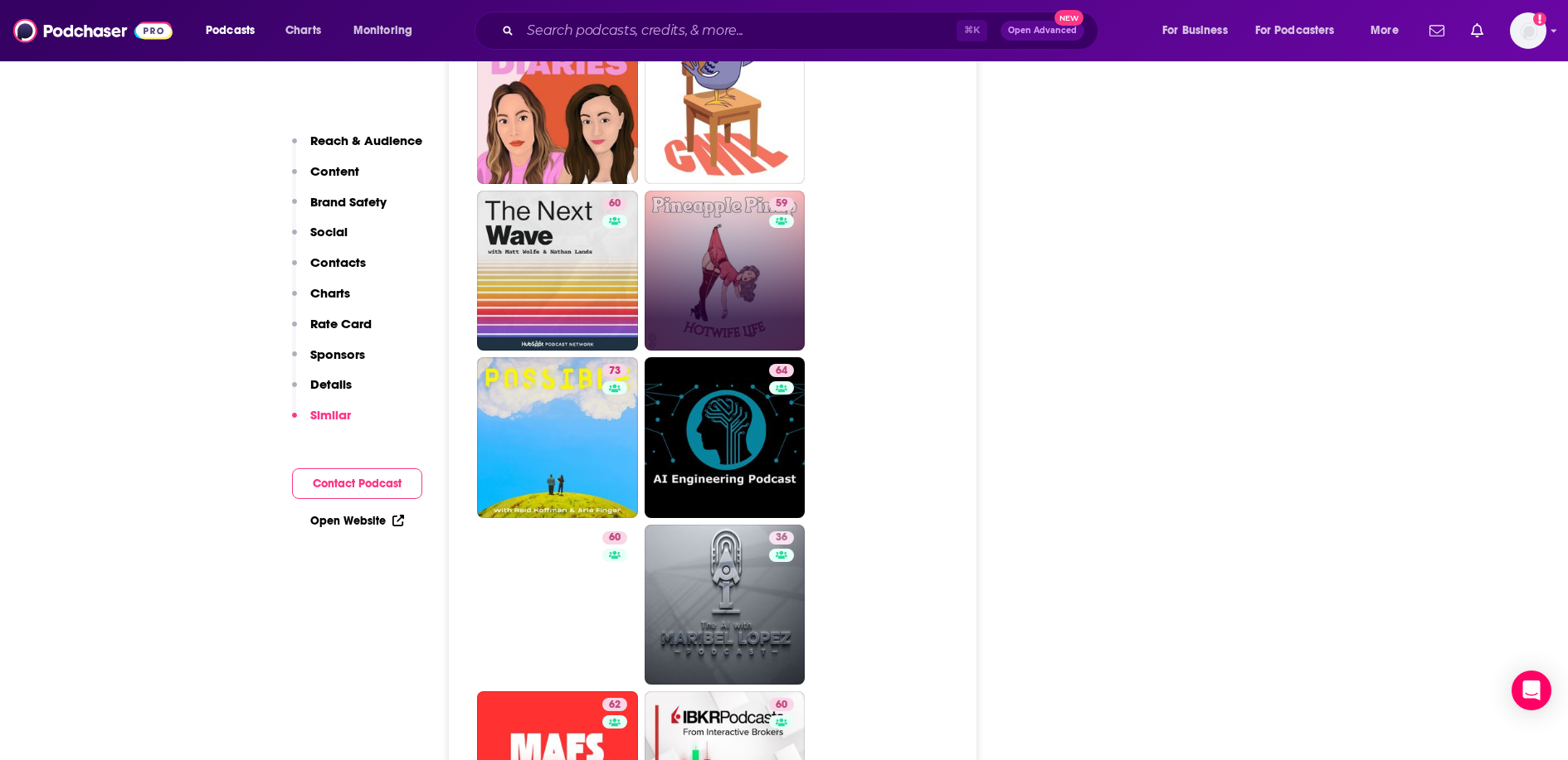
scroll to position [3587, 0]
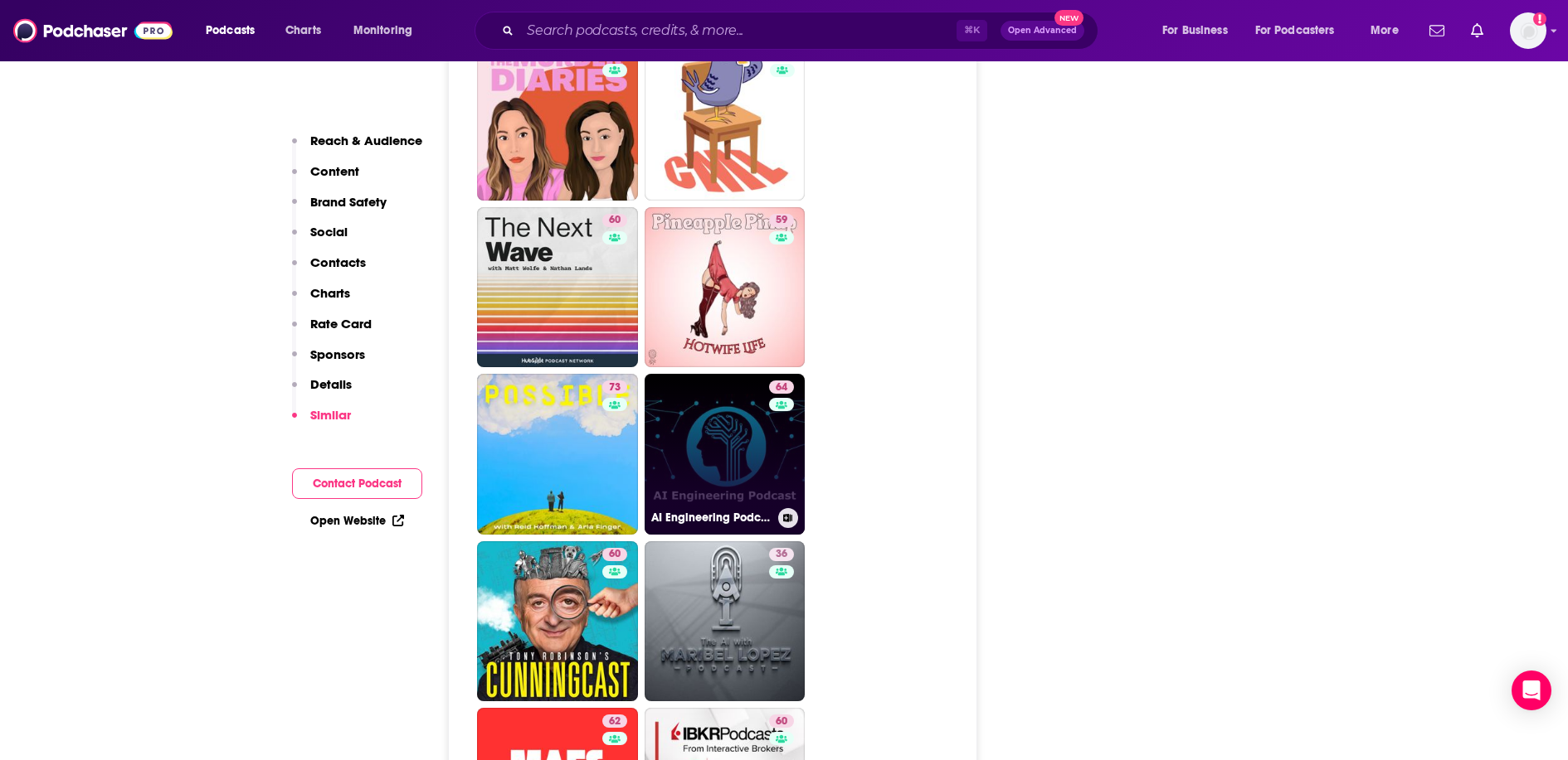
click at [725, 399] on link "64 AI Engineering Podcast" at bounding box center [725, 454] width 161 height 161
type input "https://www.podchaser.com/podcasts/ai-engineering-podcast-4792528"
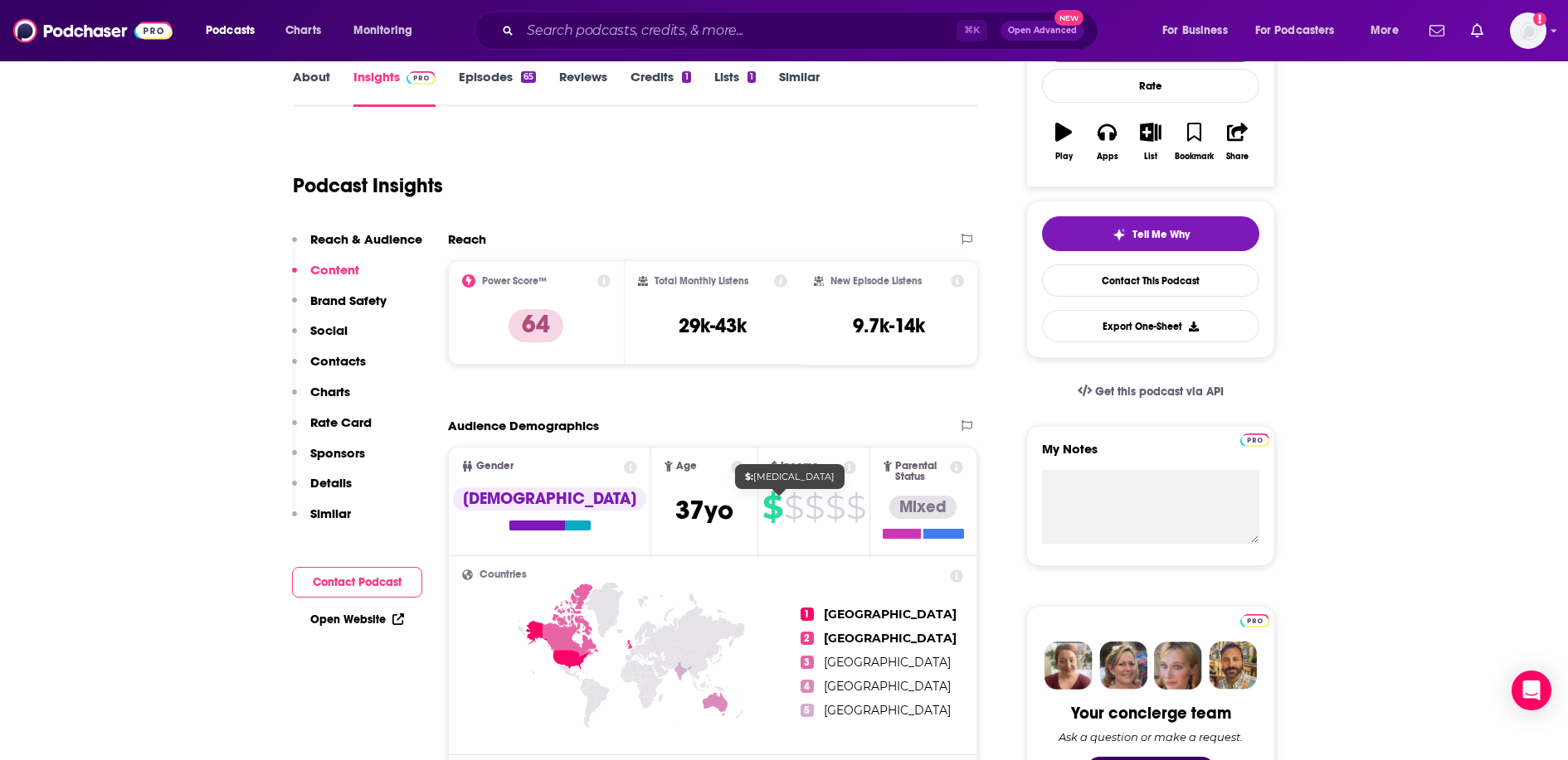
scroll to position [143, 0]
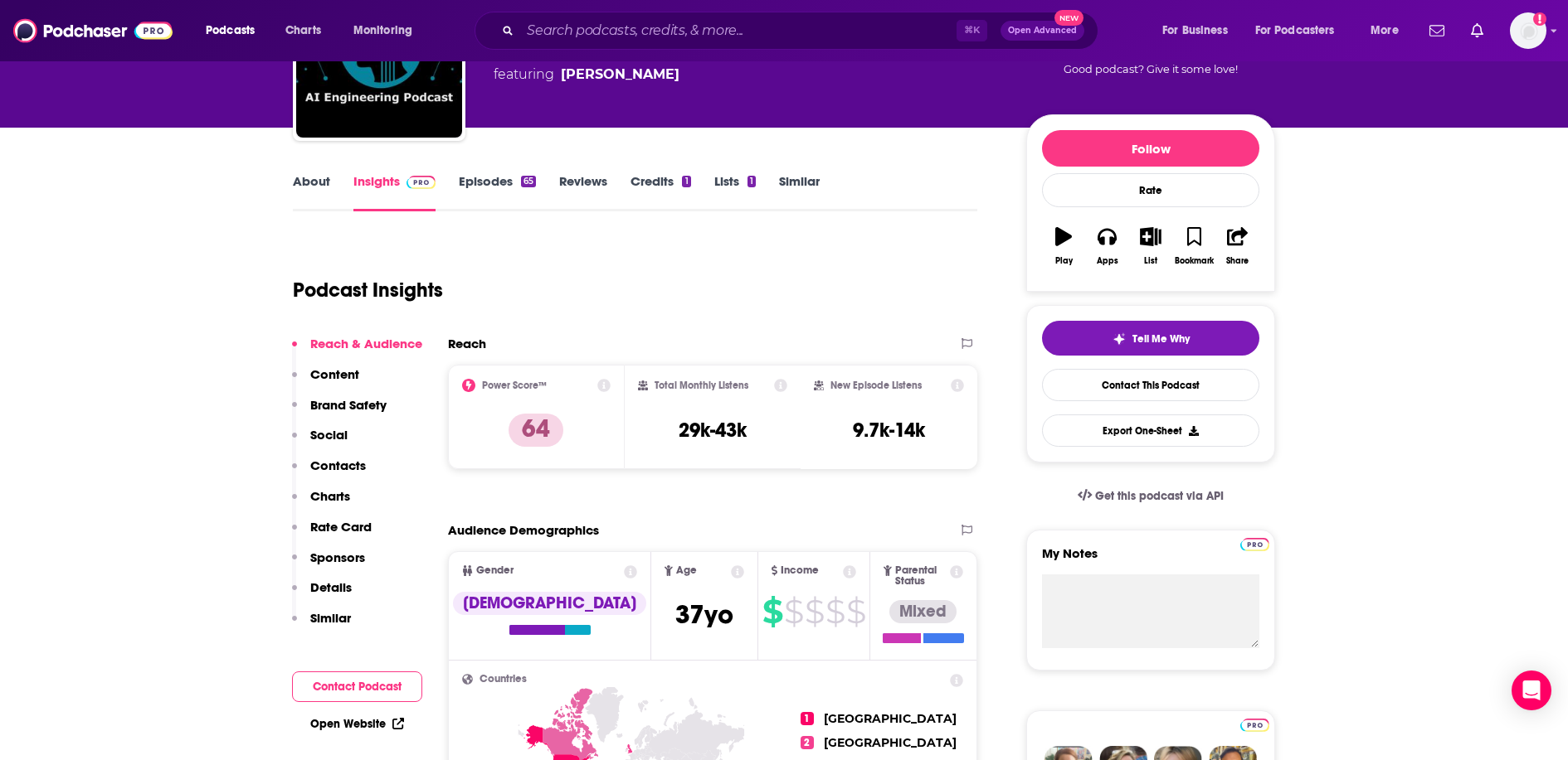
click at [476, 187] on link "Episodes 65" at bounding box center [497, 192] width 77 height 38
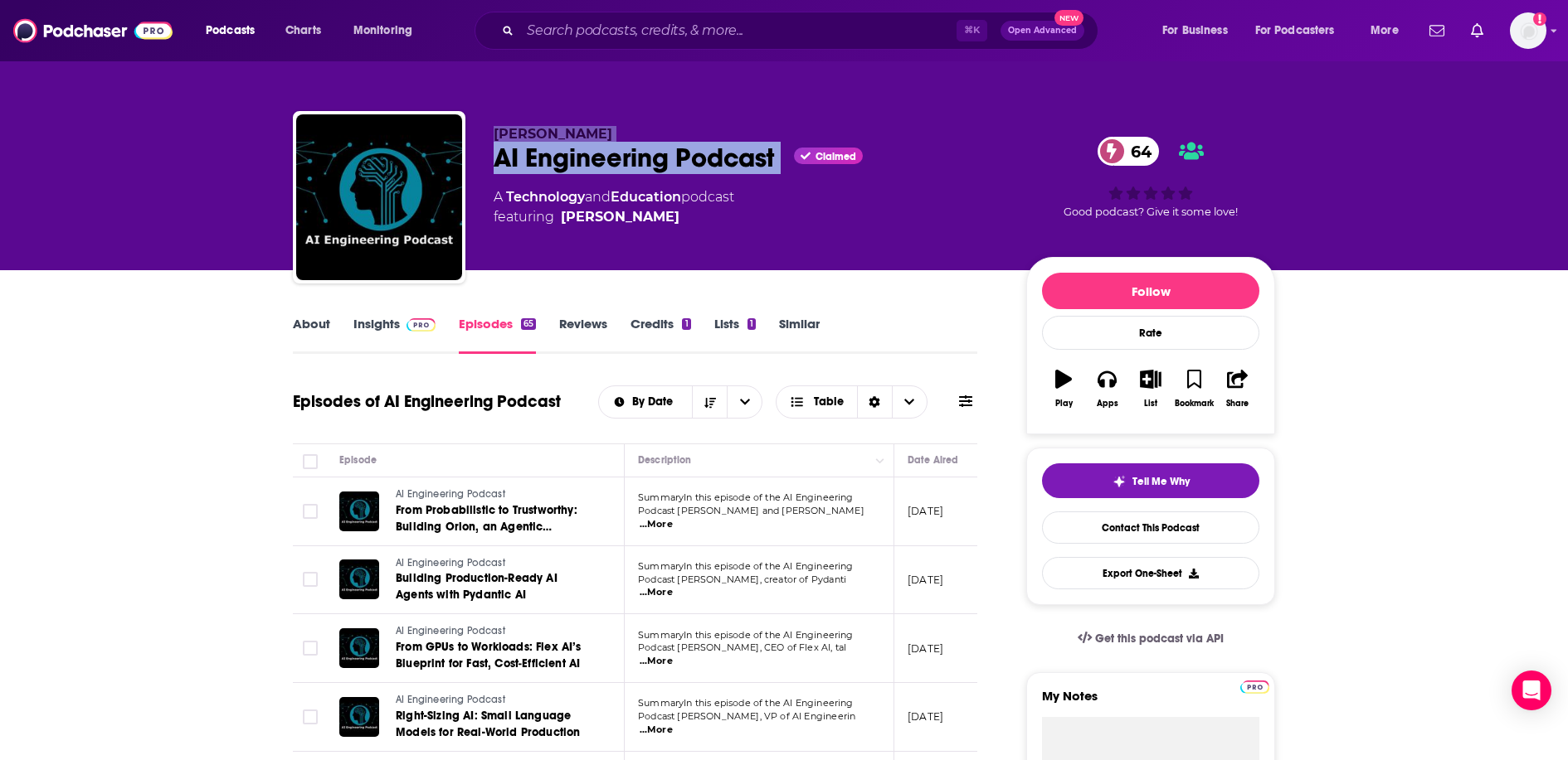
drag, startPoint x: 790, startPoint y: 159, endPoint x: 428, endPoint y: 151, distance: 362.1
click at [428, 151] on div "Tobias Macey AI Engineering Podcast Claimed 64 A Technology and Education podca…" at bounding box center [784, 201] width 982 height 179
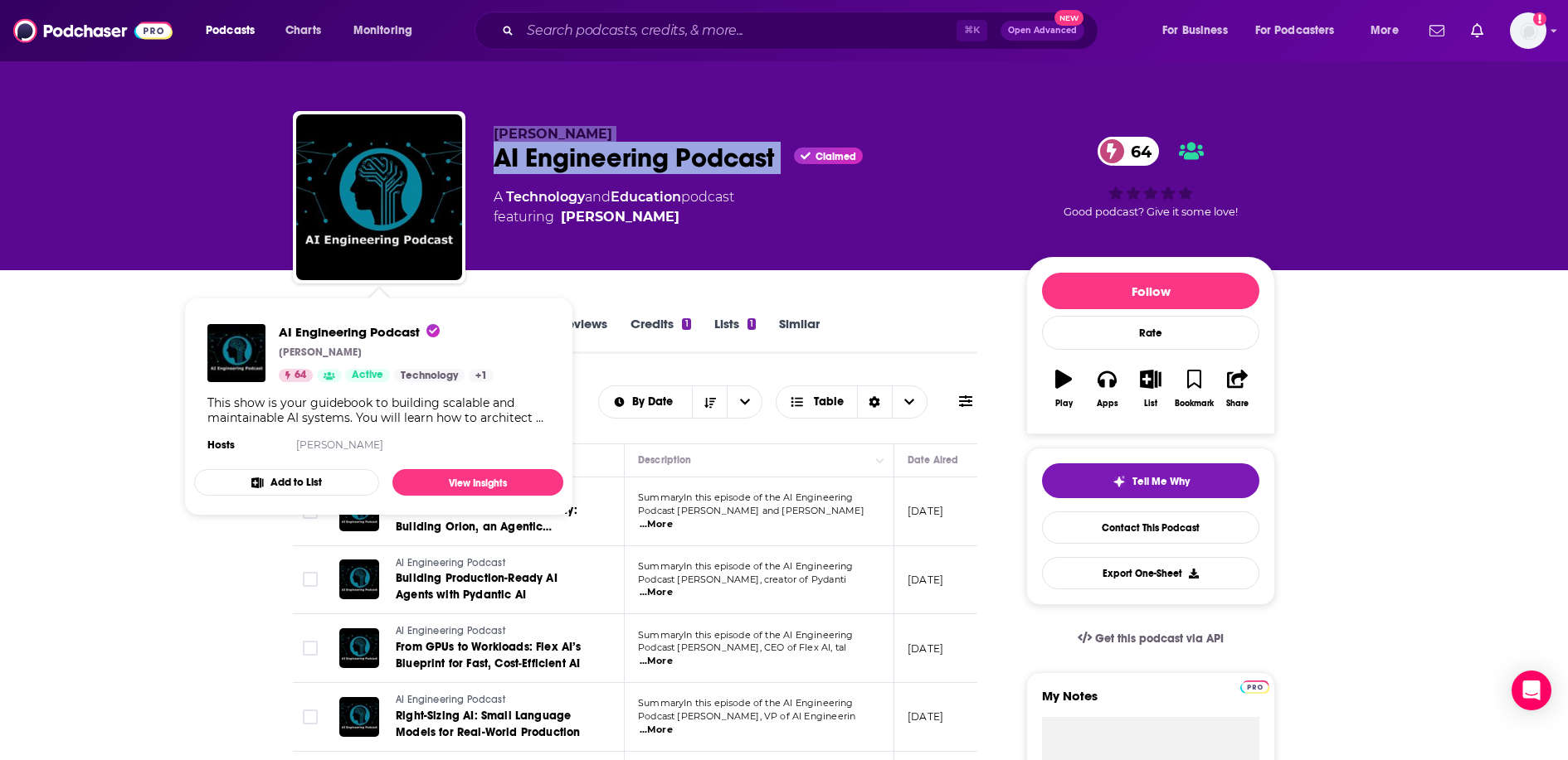
click at [600, 165] on div "AI Engineering Podcast Claimed 64" at bounding box center [747, 159] width 506 height 33
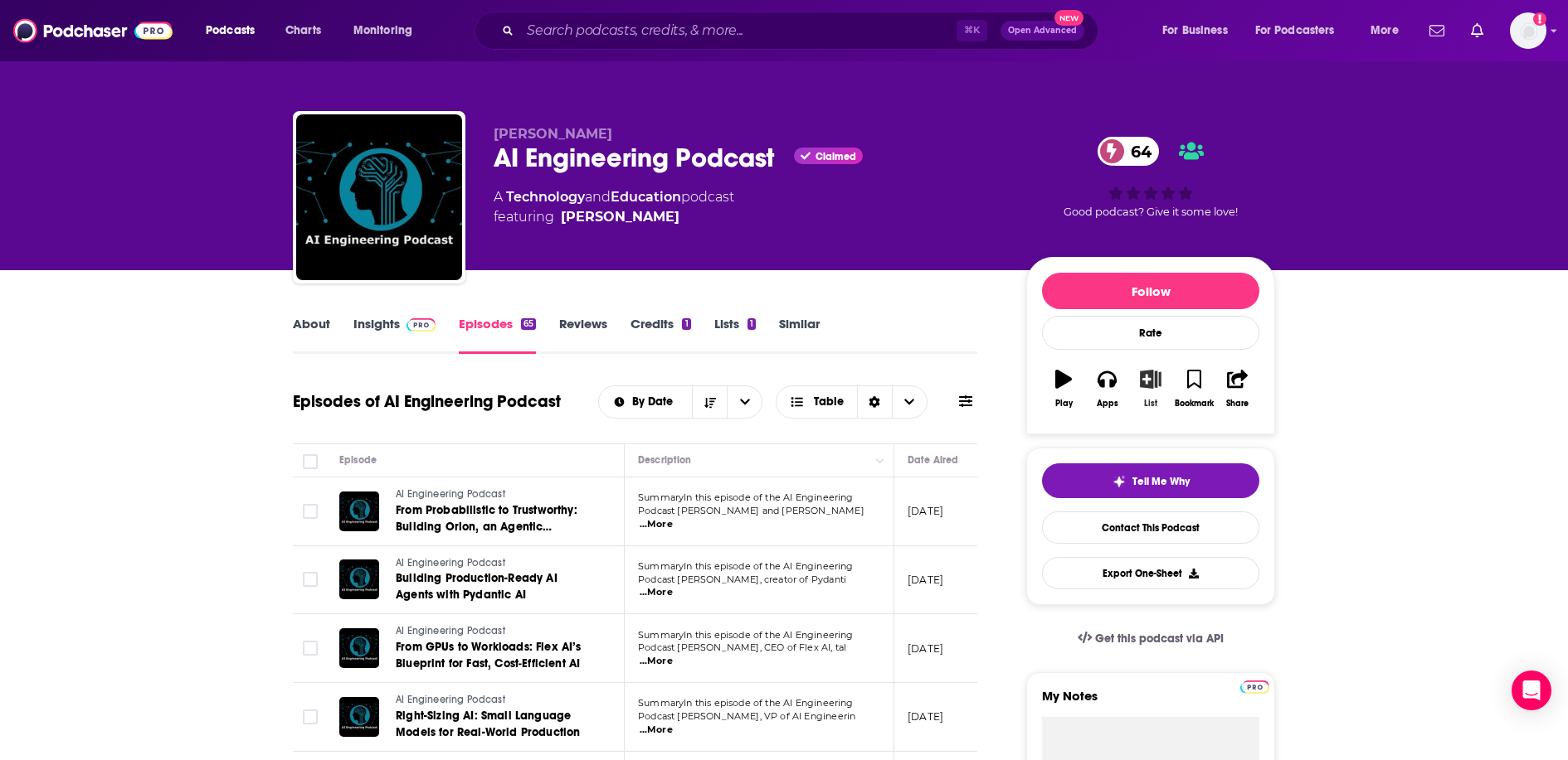
click at [1151, 391] on button "List" at bounding box center [1151, 389] width 43 height 59
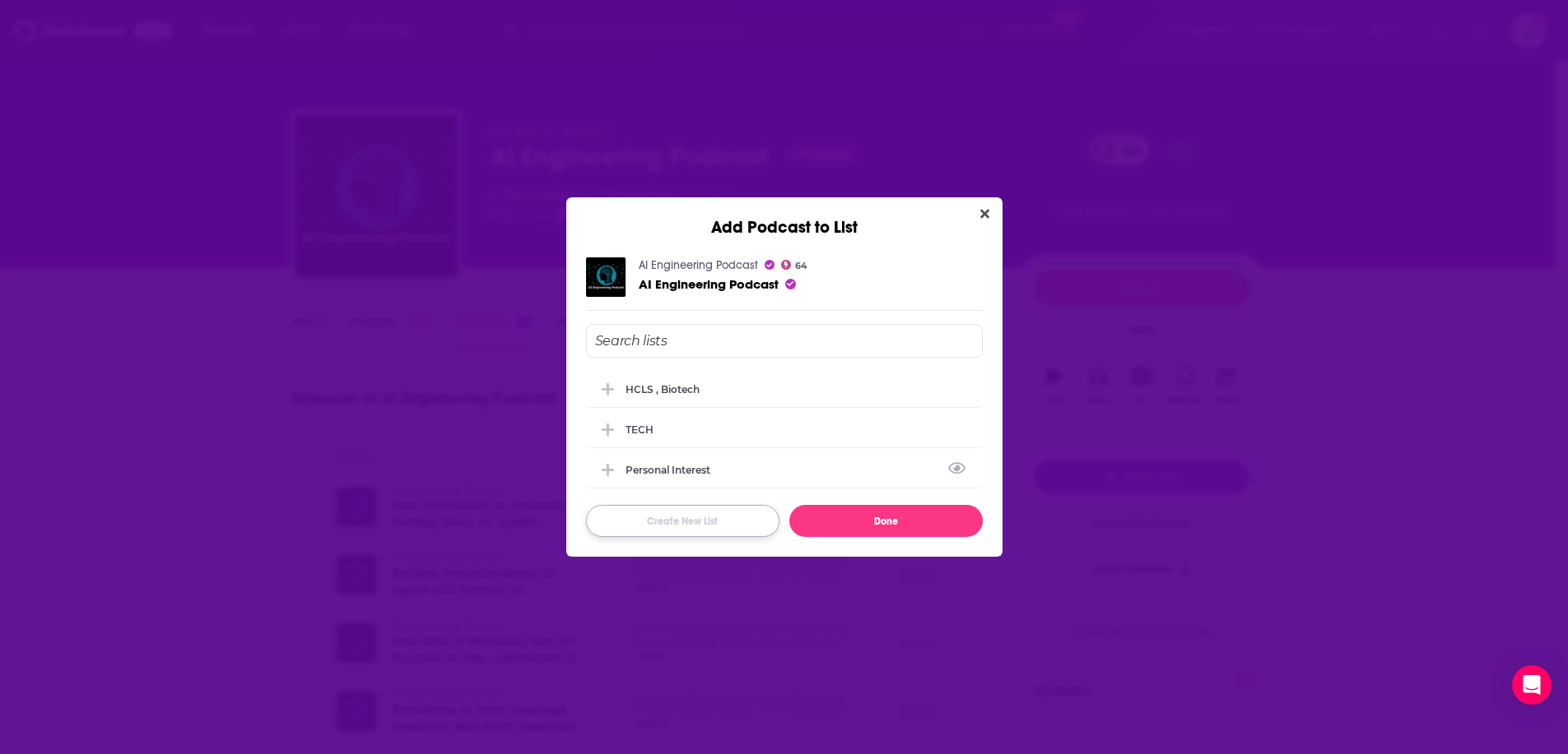
click at [704, 525] on button "Create New List" at bounding box center [683, 521] width 193 height 32
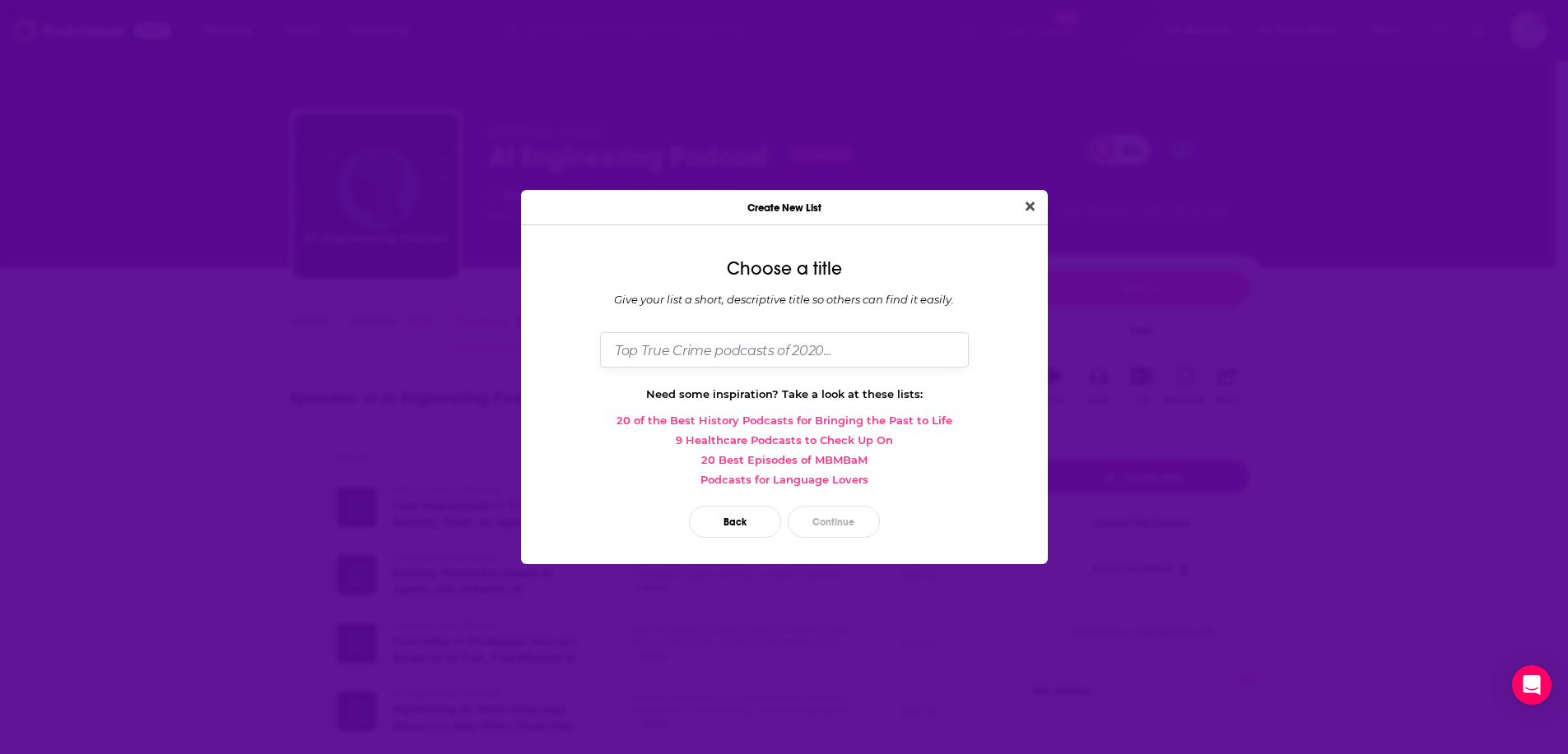
click at [720, 352] on input "Dialog" at bounding box center [784, 350] width 369 height 35
type input "Patrushev/Narek"
click at [847, 514] on button "Continue" at bounding box center [834, 522] width 92 height 32
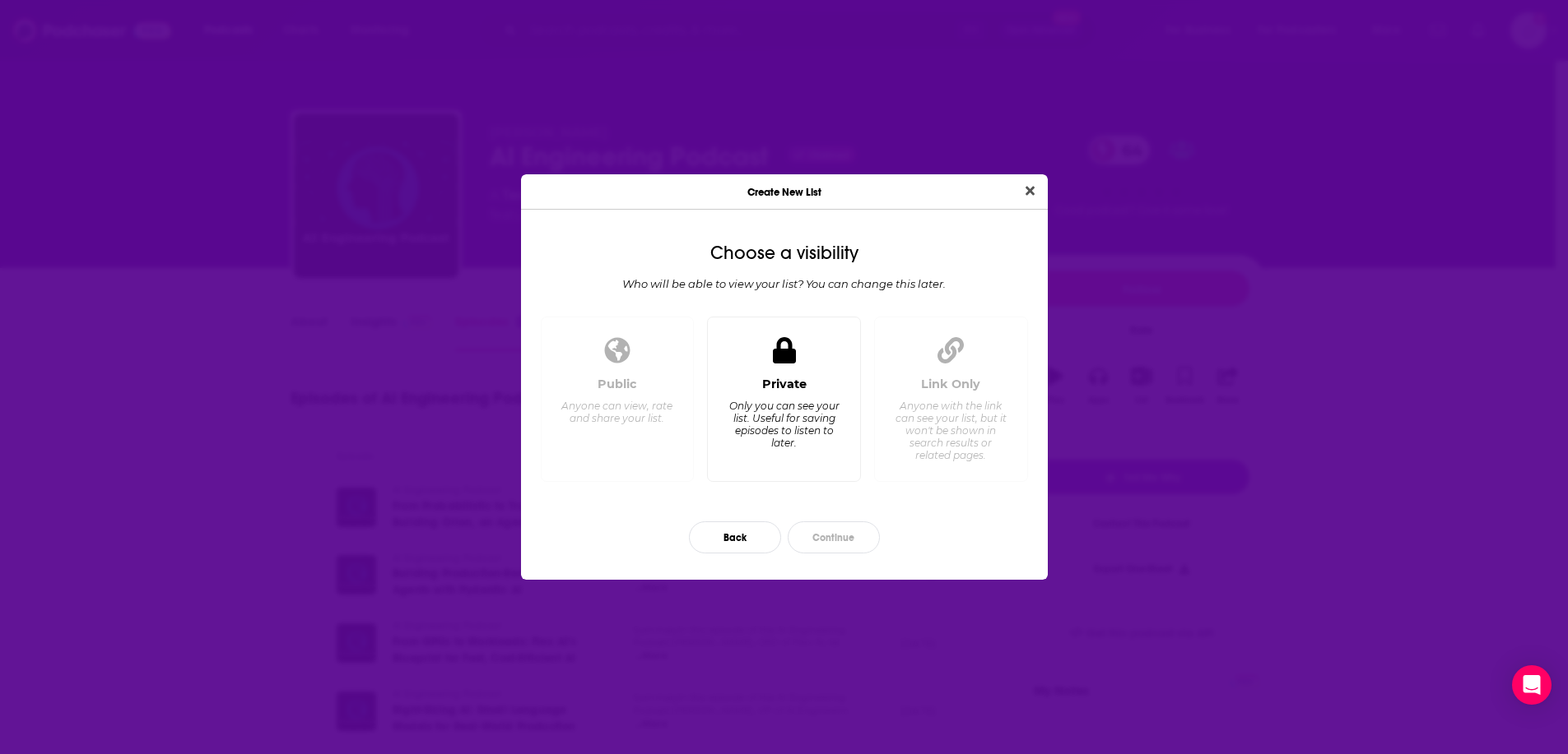
click at [803, 423] on div "Only you can see your list. Useful for saving episodes to listen to later." at bounding box center [784, 425] width 113 height 50
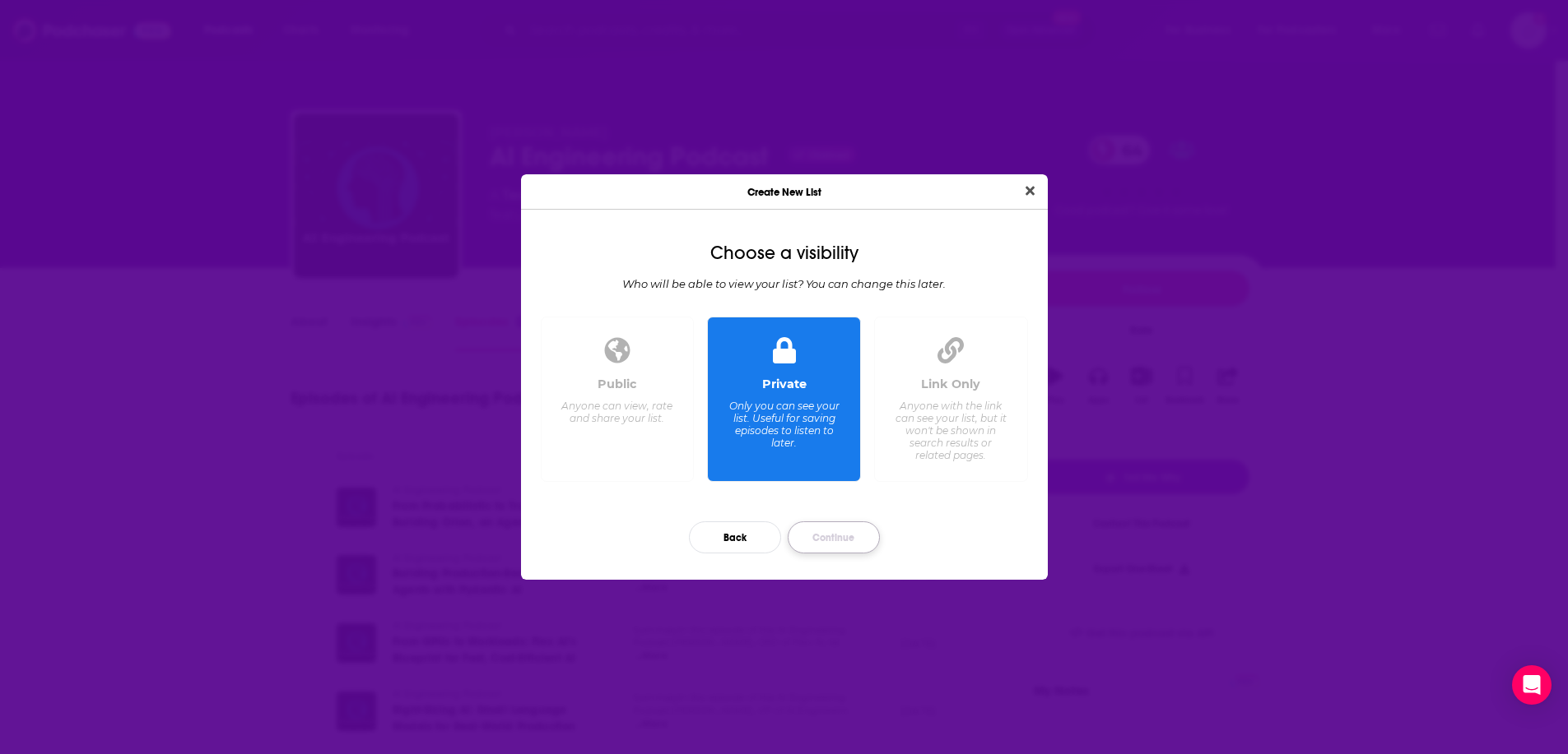
click at [874, 536] on button "Continue" at bounding box center [834, 538] width 92 height 32
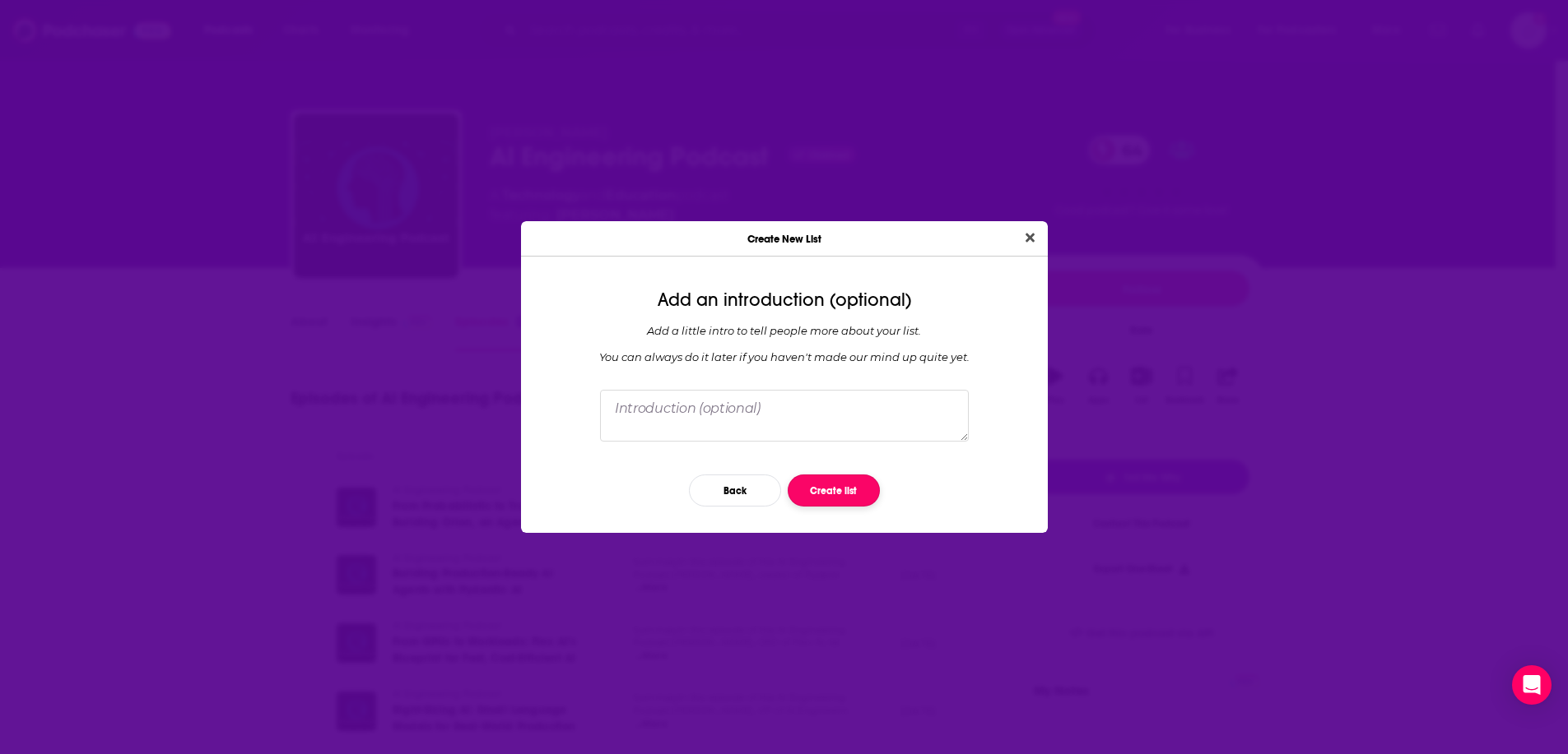
click at [843, 483] on button "Create list" at bounding box center [834, 491] width 92 height 32
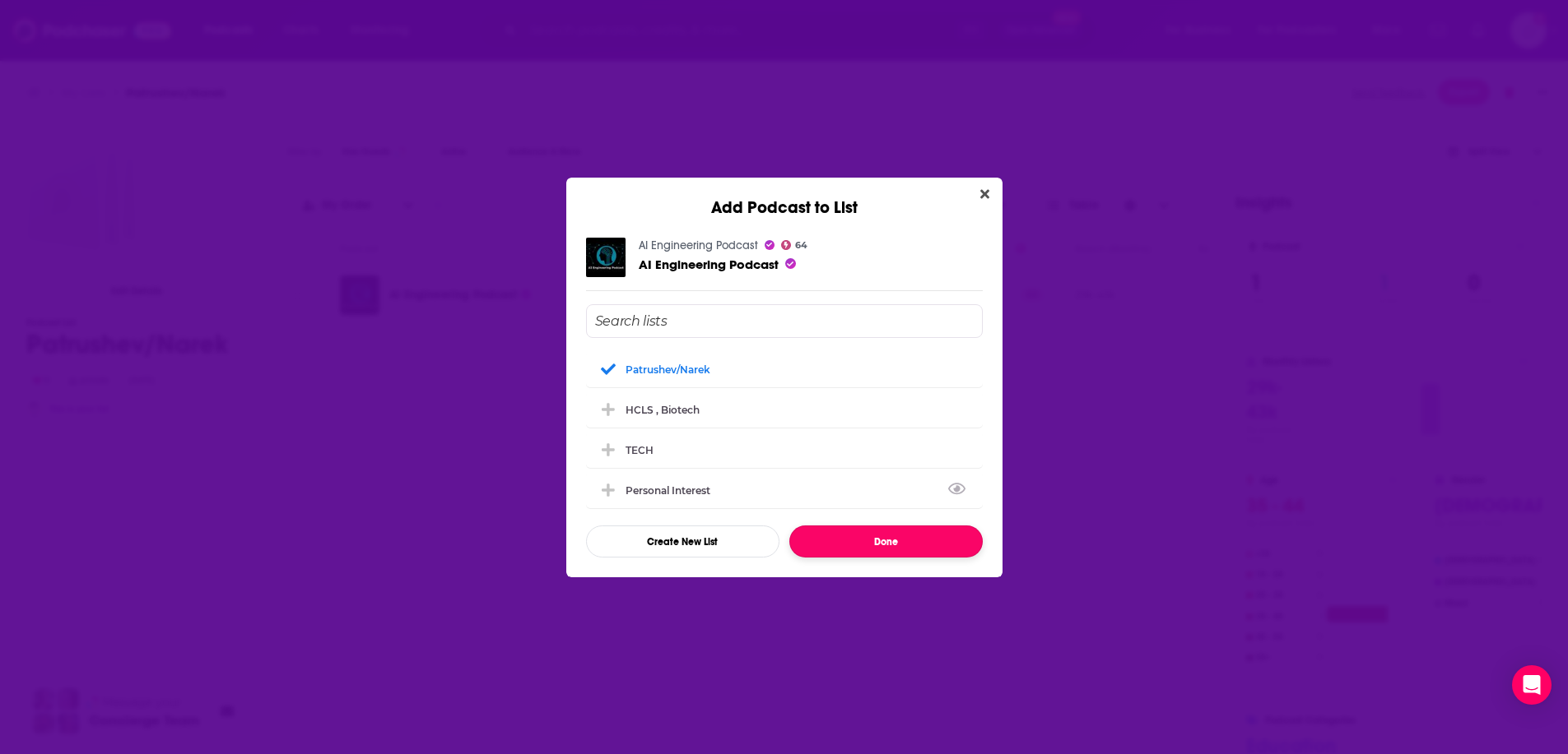
click at [904, 548] on button "Done" at bounding box center [886, 542] width 193 height 32
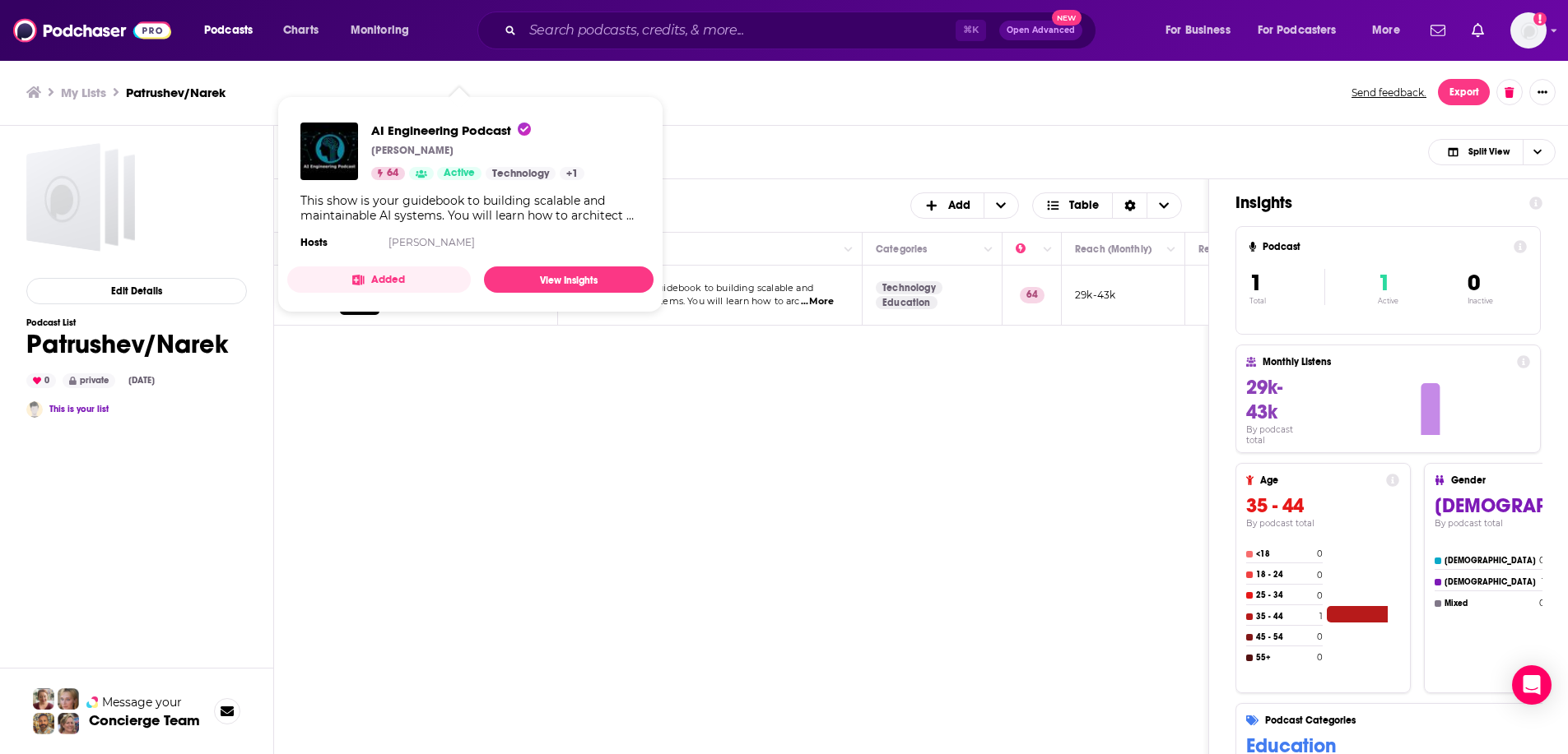
click at [849, 413] on div "Podcasts Add My Order Customize Your List Order Select the “My Order” sort and …" at bounding box center [741, 532] width 935 height 705
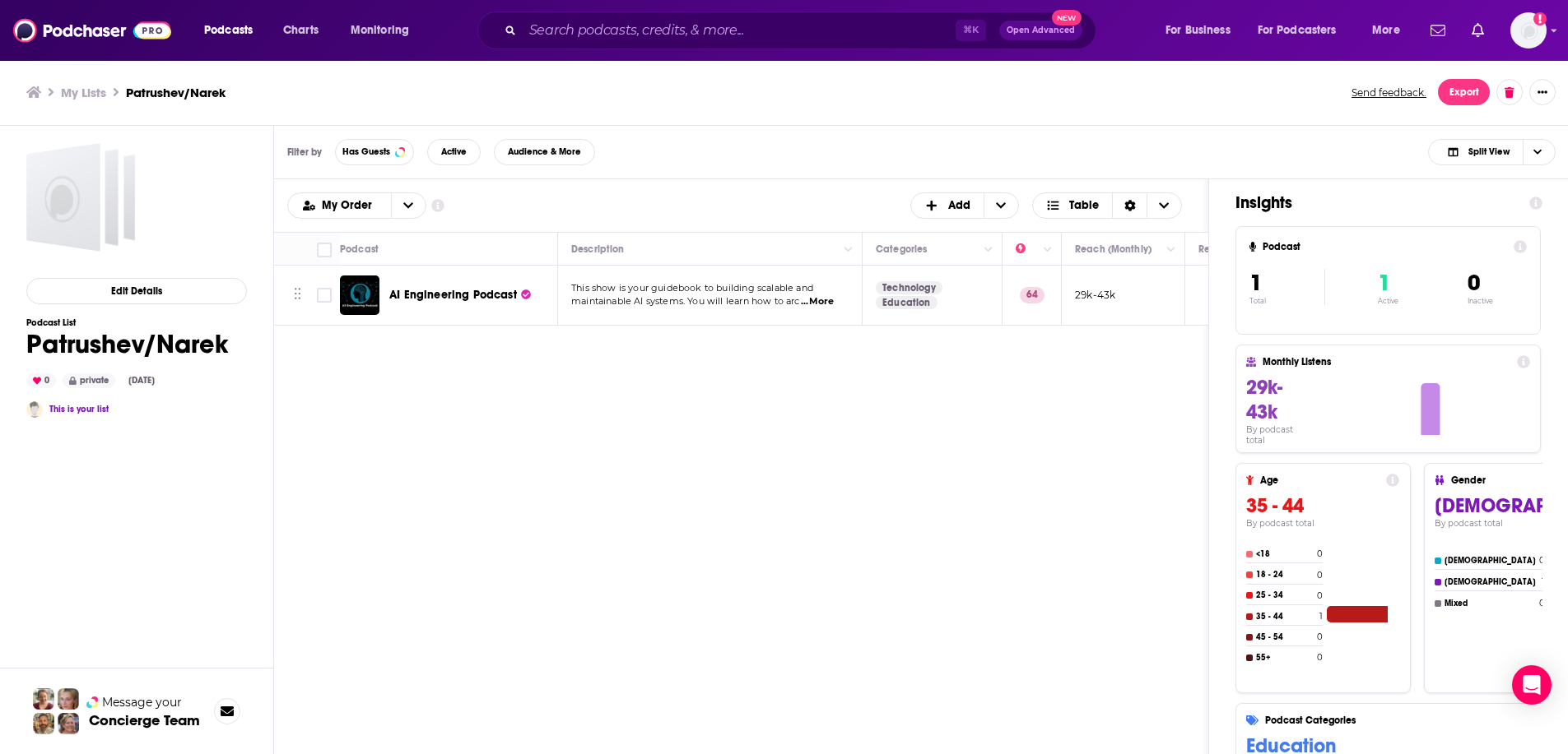
click at [886, 339] on div "Podcasts Add My Order Customize Your List Order Select the “My Order” sort and …" at bounding box center [741, 532] width 935 height 705
